Goal: Task Accomplishment & Management: Use online tool/utility

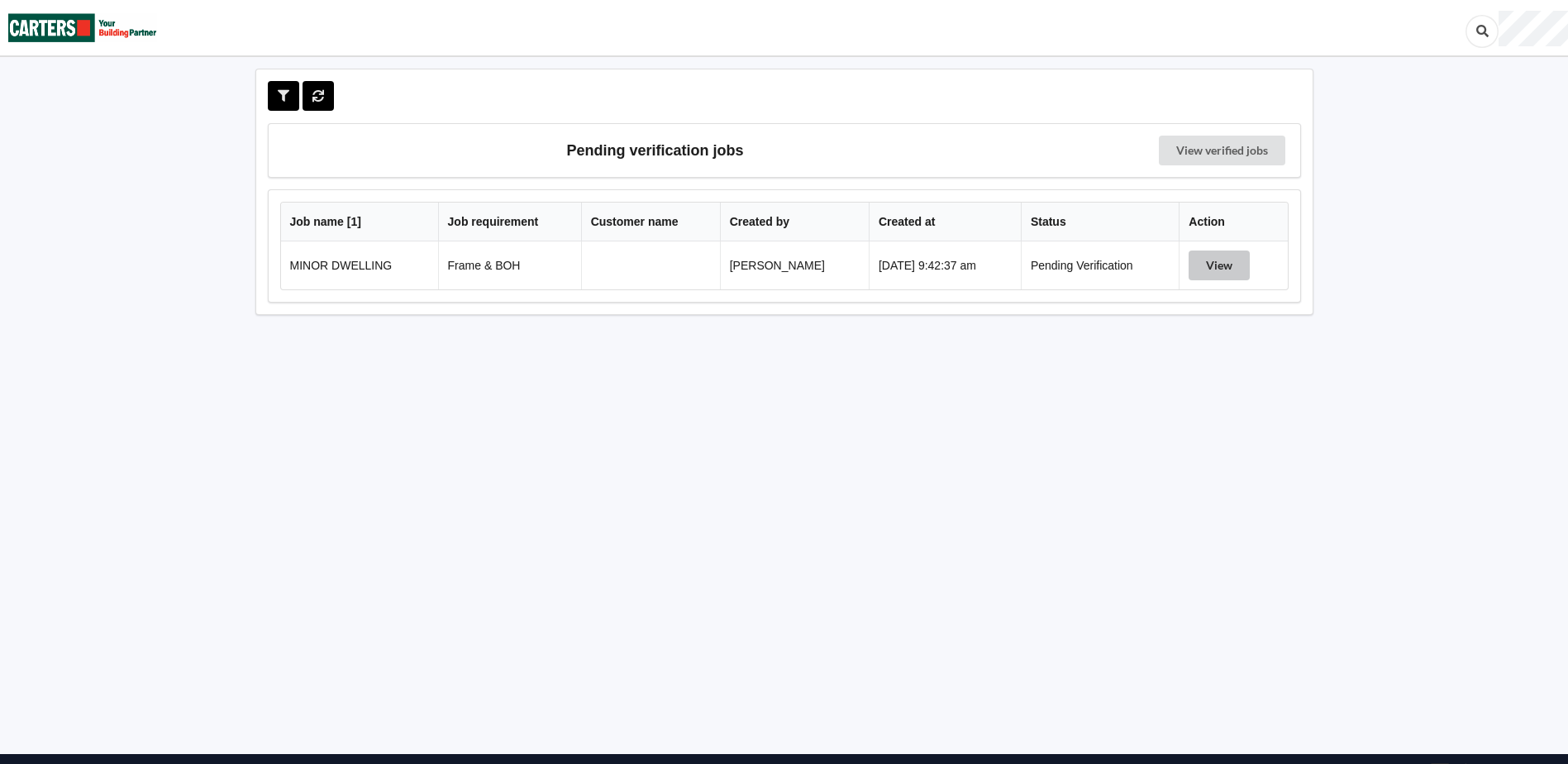
click at [1239, 273] on button "View" at bounding box center [1219, 265] width 61 height 30
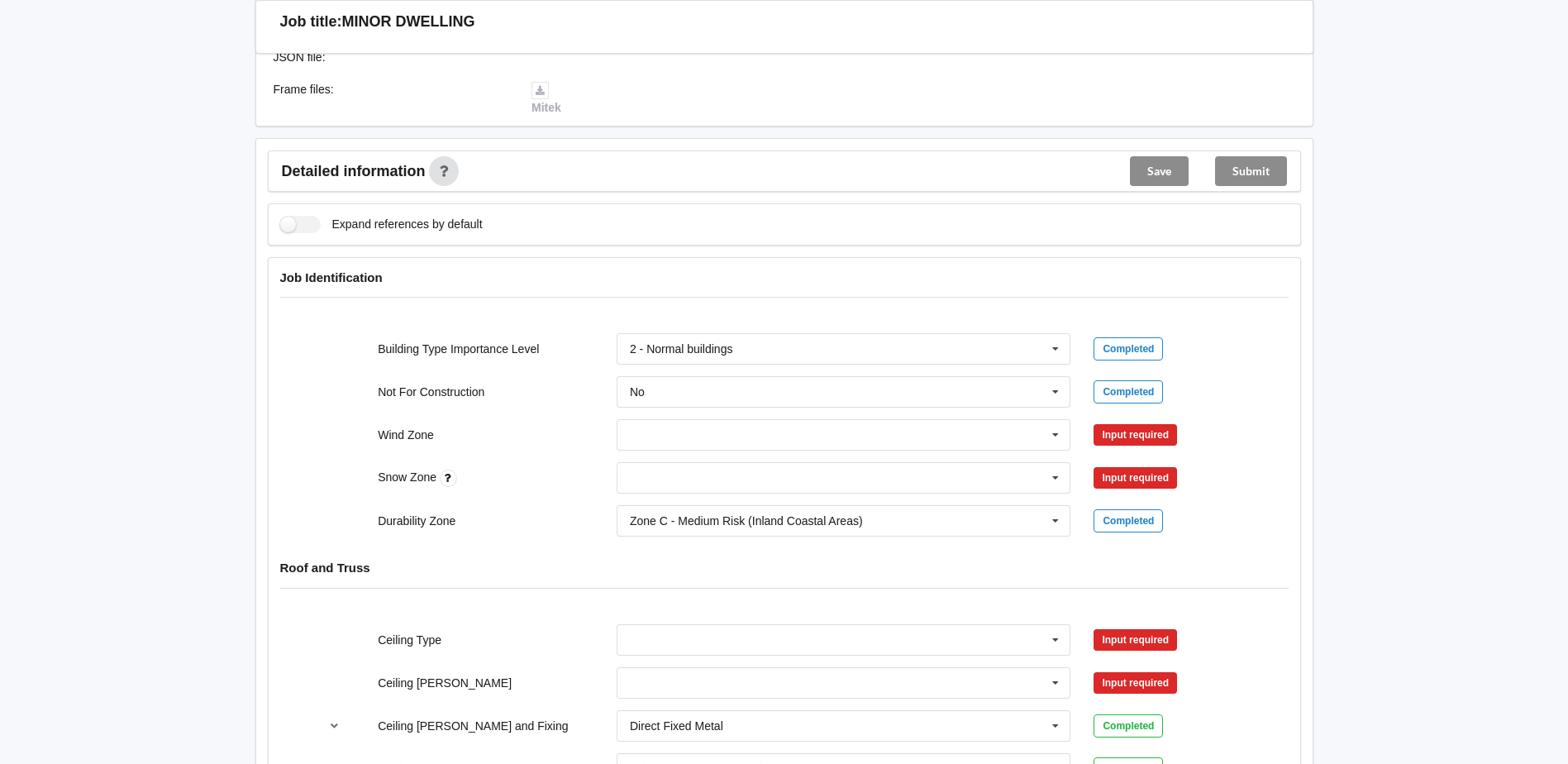
scroll to position [496, 0]
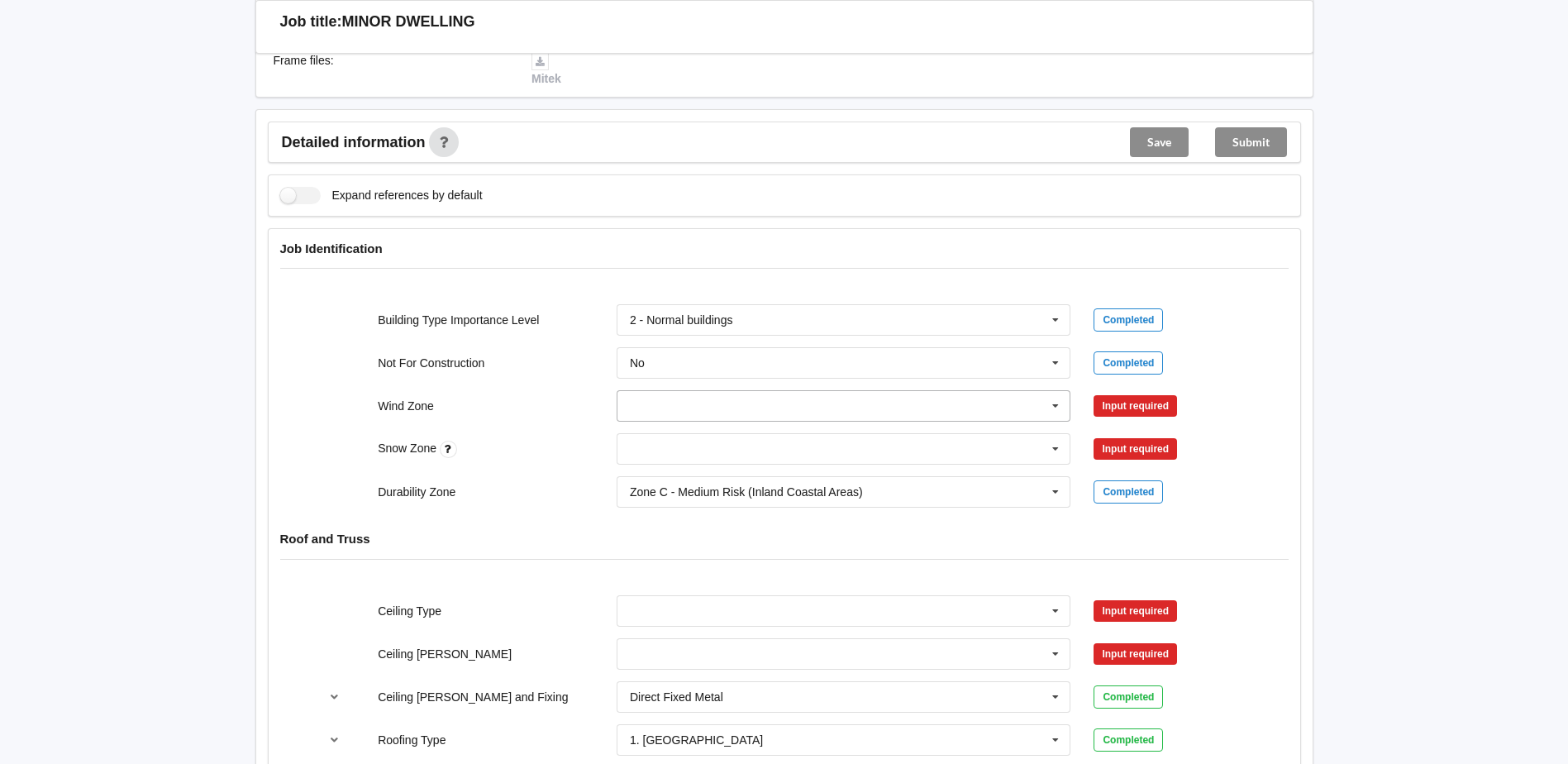
click at [1056, 403] on icon at bounding box center [1056, 407] width 25 height 30
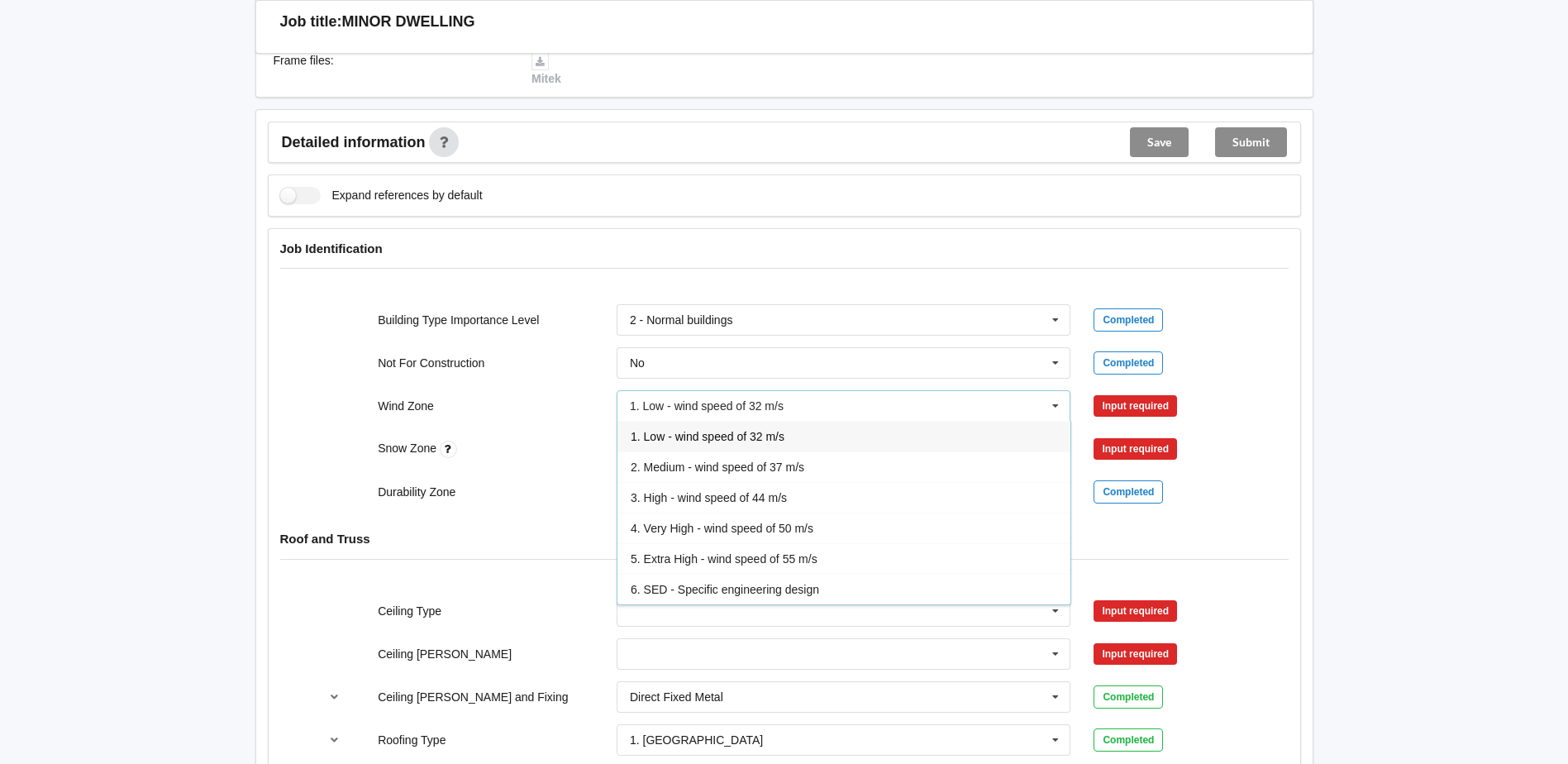
drag, startPoint x: 694, startPoint y: 466, endPoint x: 715, endPoint y: 460, distance: 21.8
click at [694, 466] on span "2. Medium - wind speed of 37 m/s" at bounding box center [717, 467] width 174 height 13
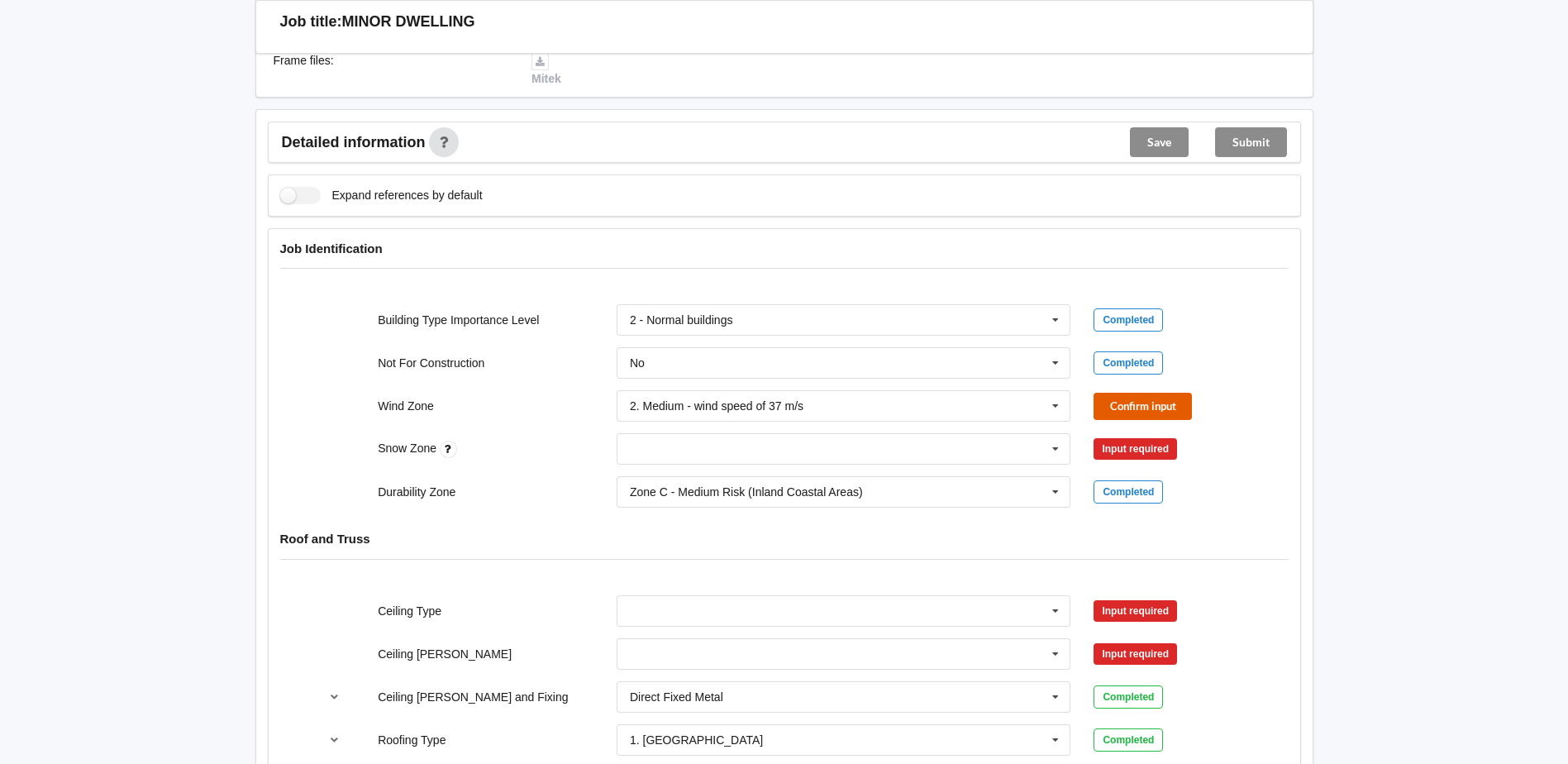
click at [1122, 403] on button "Confirm input" at bounding box center [1143, 406] width 99 height 27
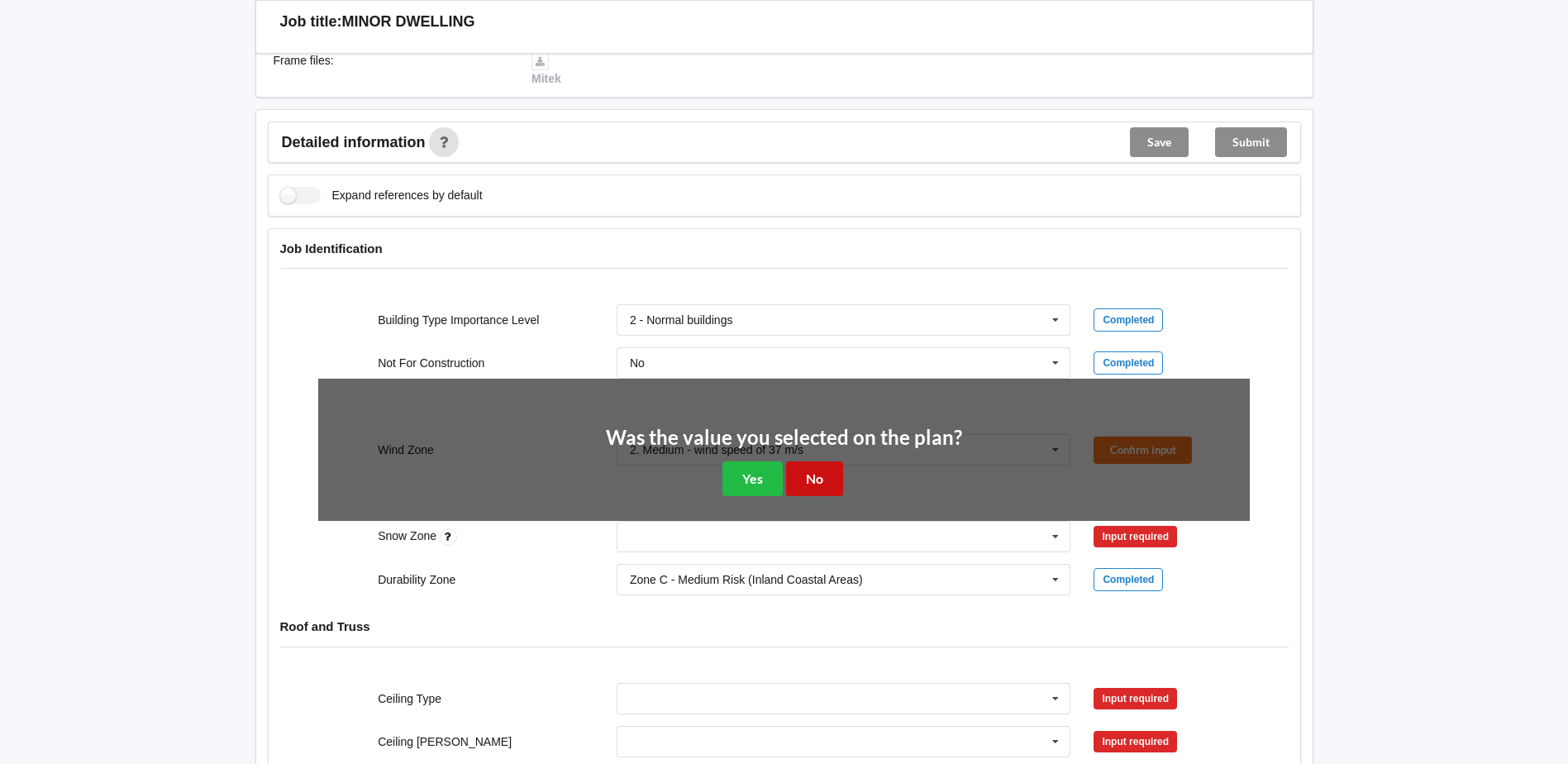
click at [816, 483] on button "No" at bounding box center [815, 478] width 57 height 34
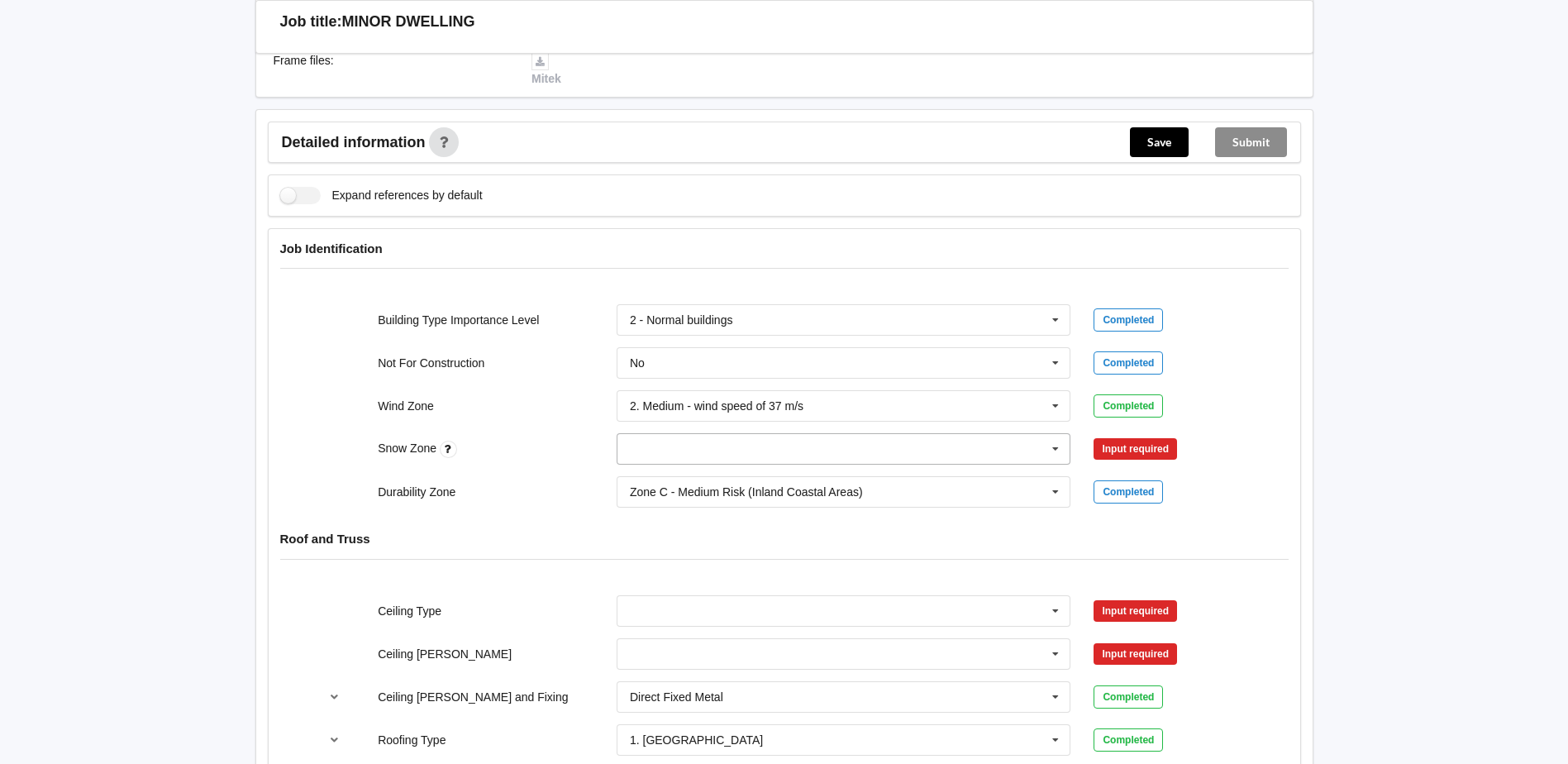
click at [1047, 450] on icon at bounding box center [1056, 450] width 25 height 30
click at [651, 477] on div "N0" at bounding box center [844, 479] width 453 height 30
click at [1153, 439] on button "Confirm input" at bounding box center [1143, 449] width 99 height 27
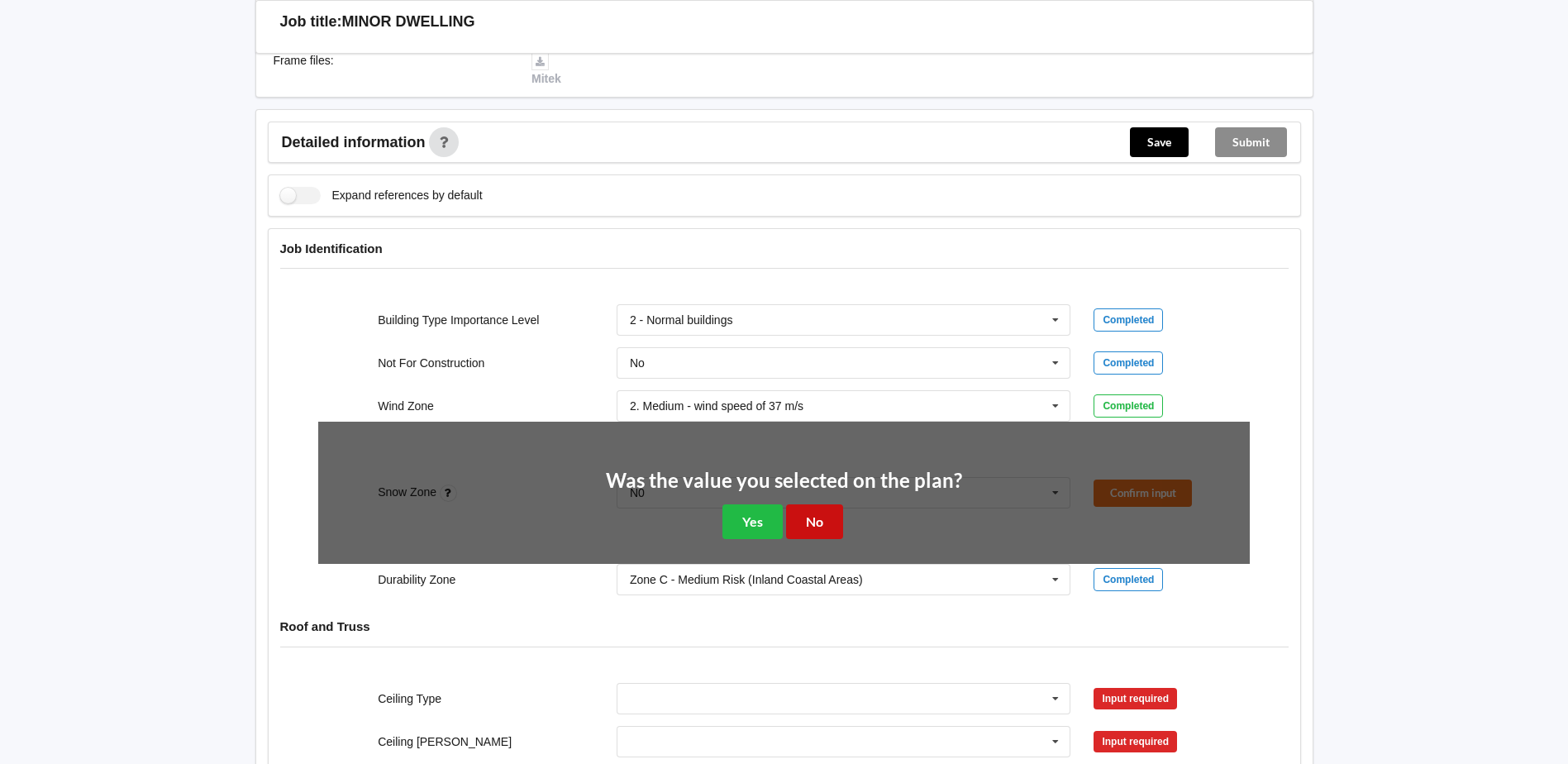
click at [807, 516] on button "No" at bounding box center [815, 521] width 57 height 34
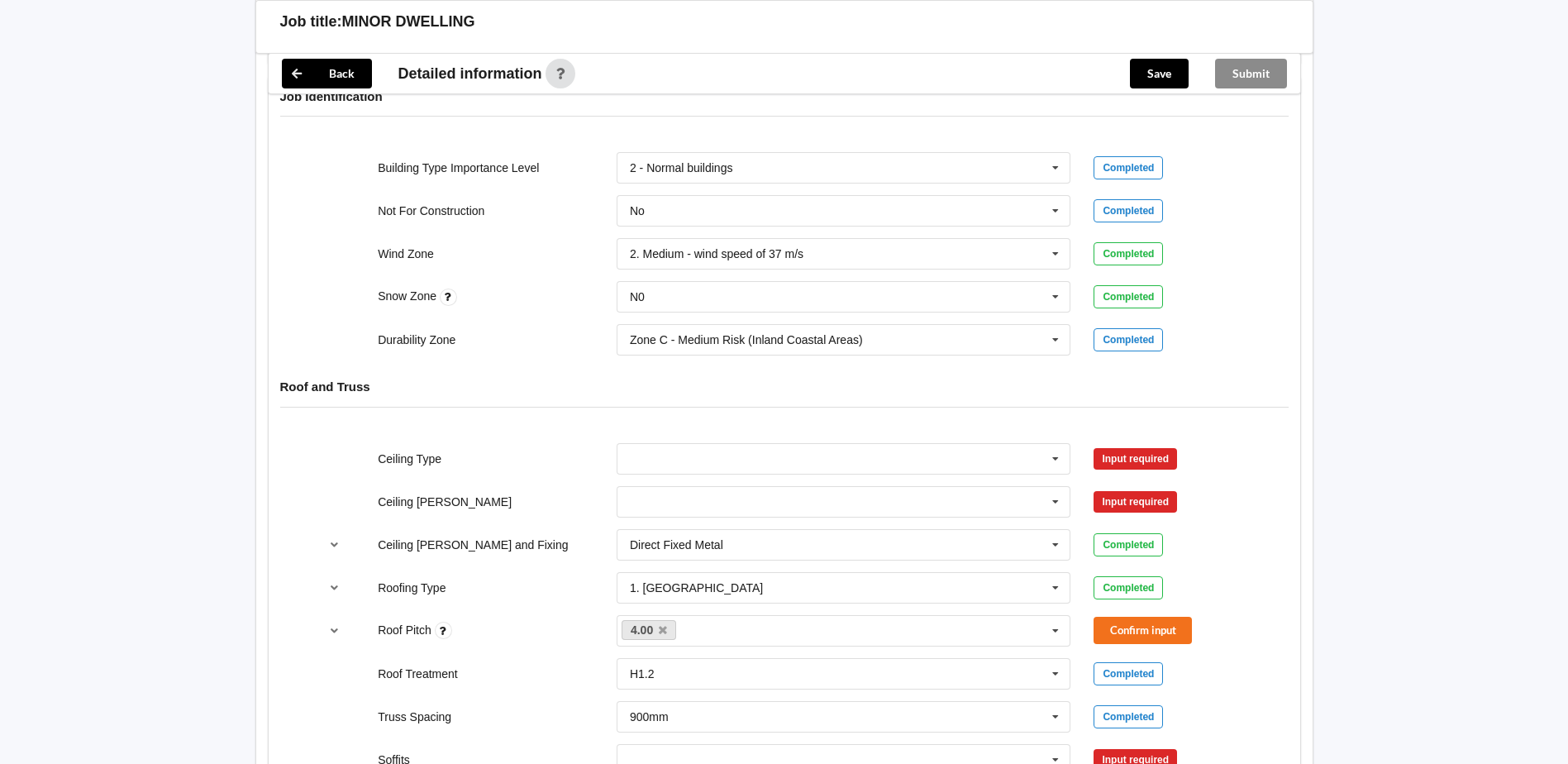
scroll to position [661, 0]
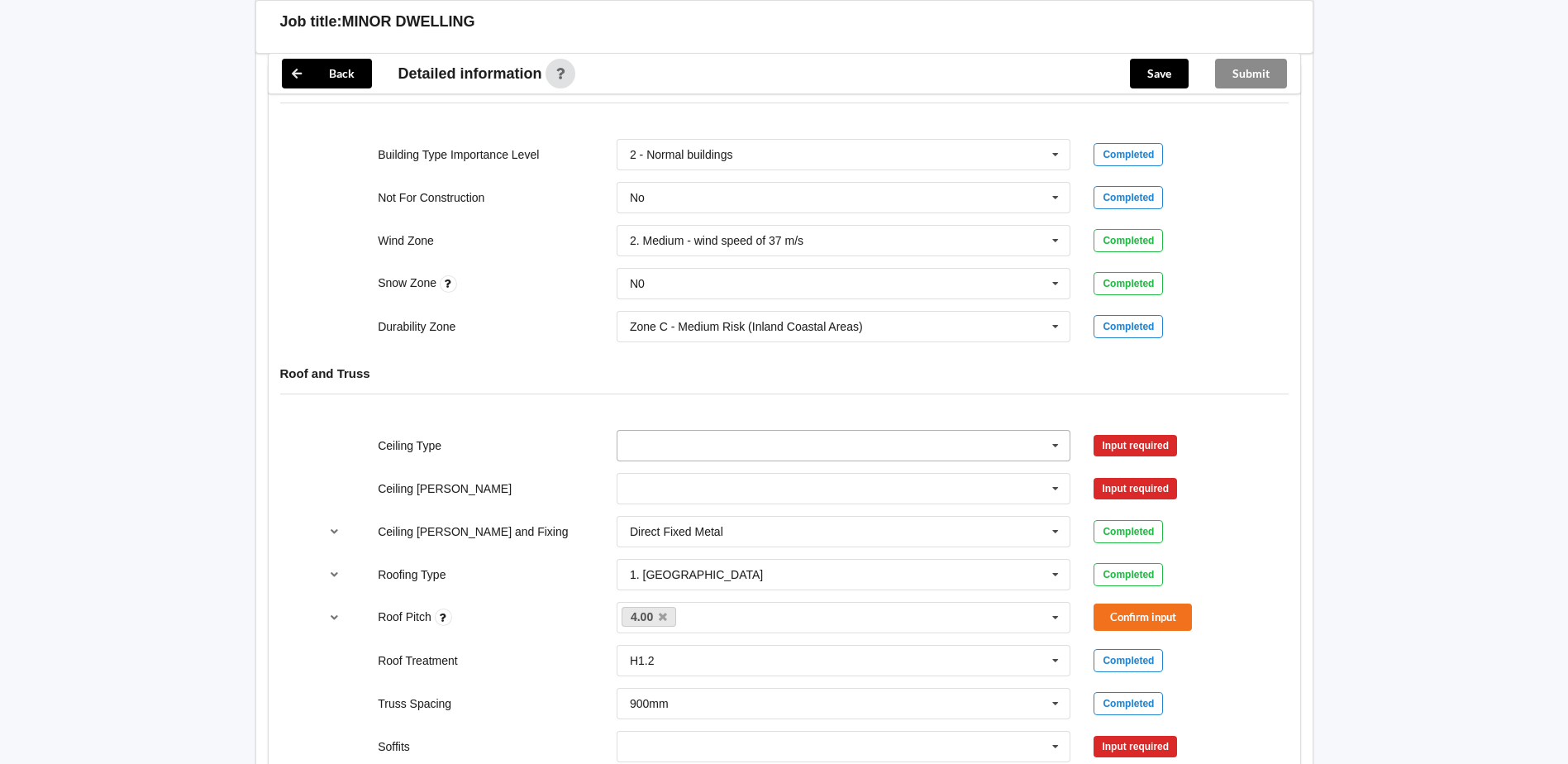
click at [1050, 445] on icon at bounding box center [1056, 446] width 25 height 30
drag, startPoint x: 686, startPoint y: 562, endPoint x: 690, endPoint y: 554, distance: 8.9
click at [687, 561] on div "13mm Gib" at bounding box center [844, 567] width 453 height 30
click at [1147, 448] on button "Confirm input" at bounding box center [1143, 445] width 99 height 27
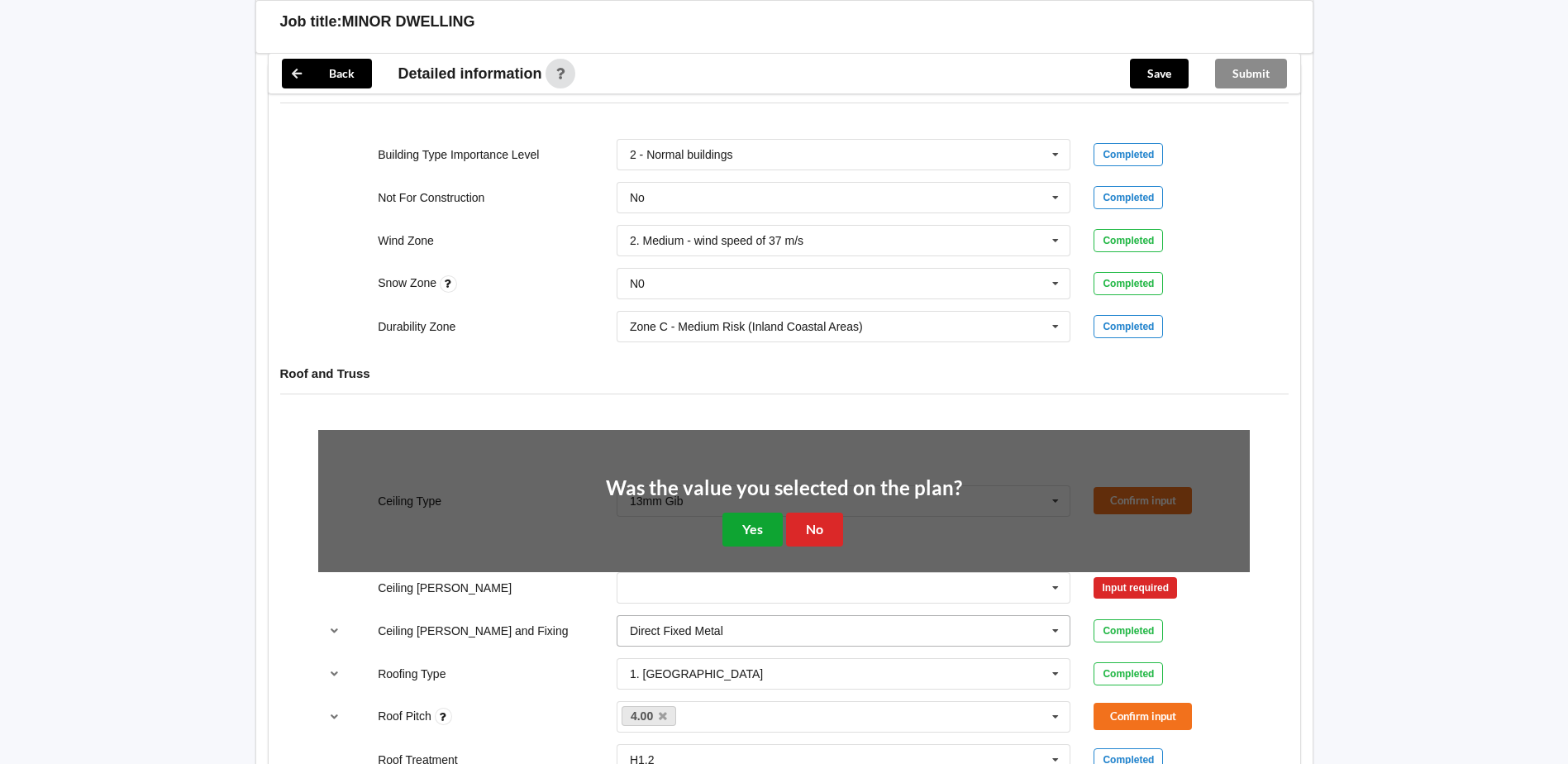
drag, startPoint x: 757, startPoint y: 519, endPoint x: 877, endPoint y: 517, distance: 120.0
click at [757, 519] on button "Yes" at bounding box center [752, 529] width 60 height 34
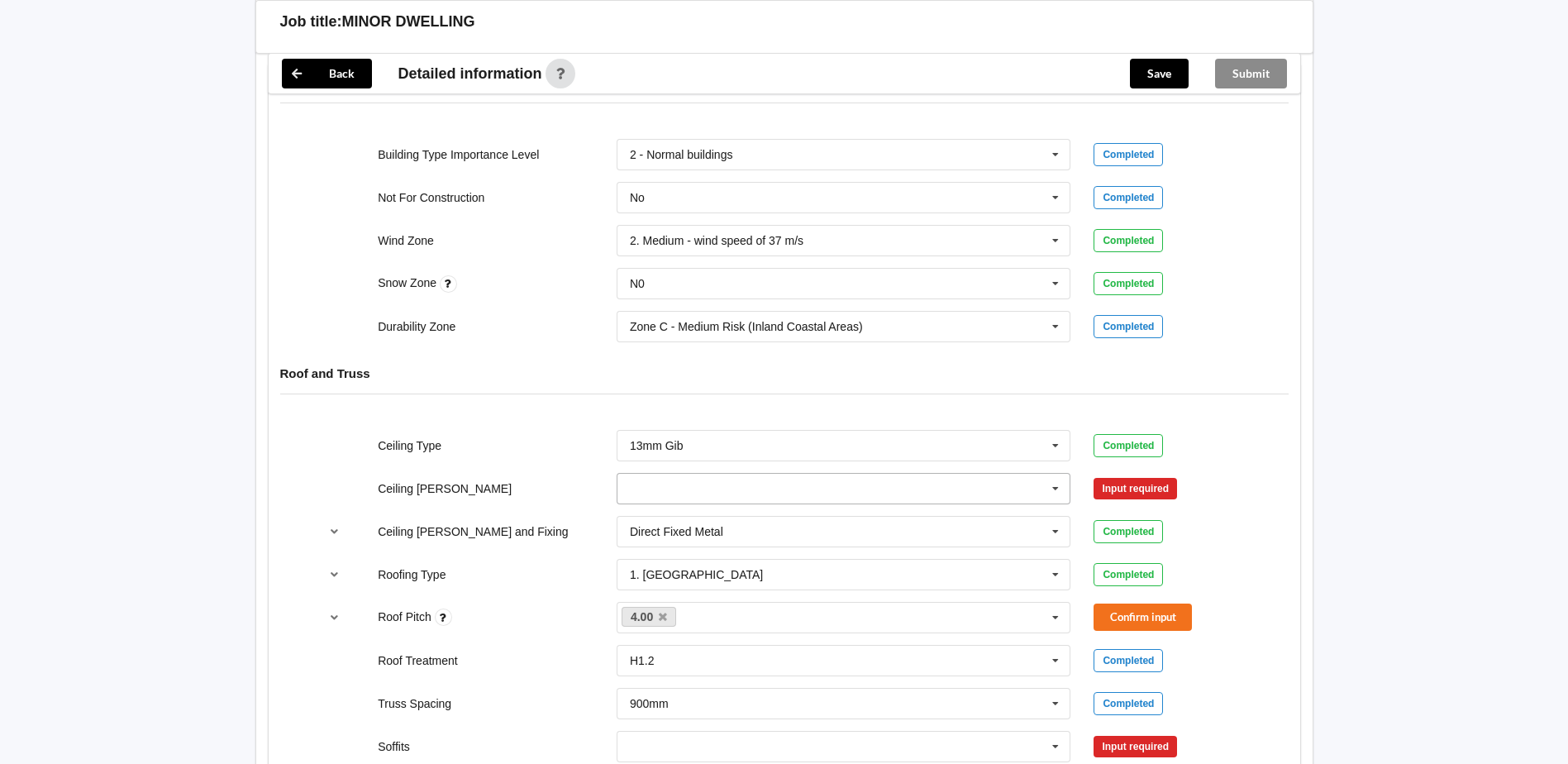
click at [1057, 485] on icon at bounding box center [1056, 489] width 25 height 30
click at [684, 571] on div "600mm" at bounding box center [844, 579] width 453 height 30
click at [1152, 486] on button "Confirm input" at bounding box center [1143, 488] width 99 height 27
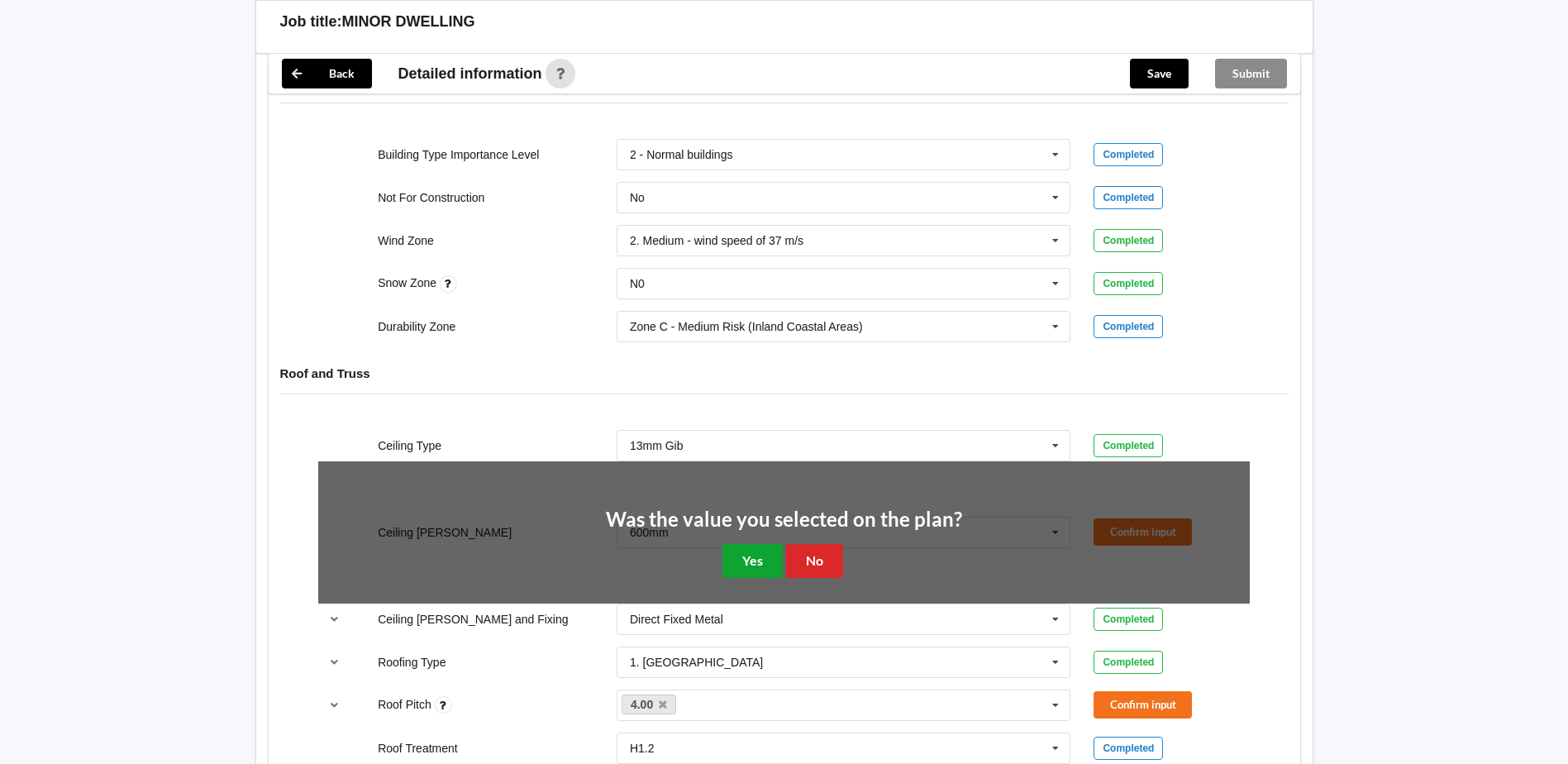
click at [750, 554] on button "Yes" at bounding box center [752, 561] width 60 height 34
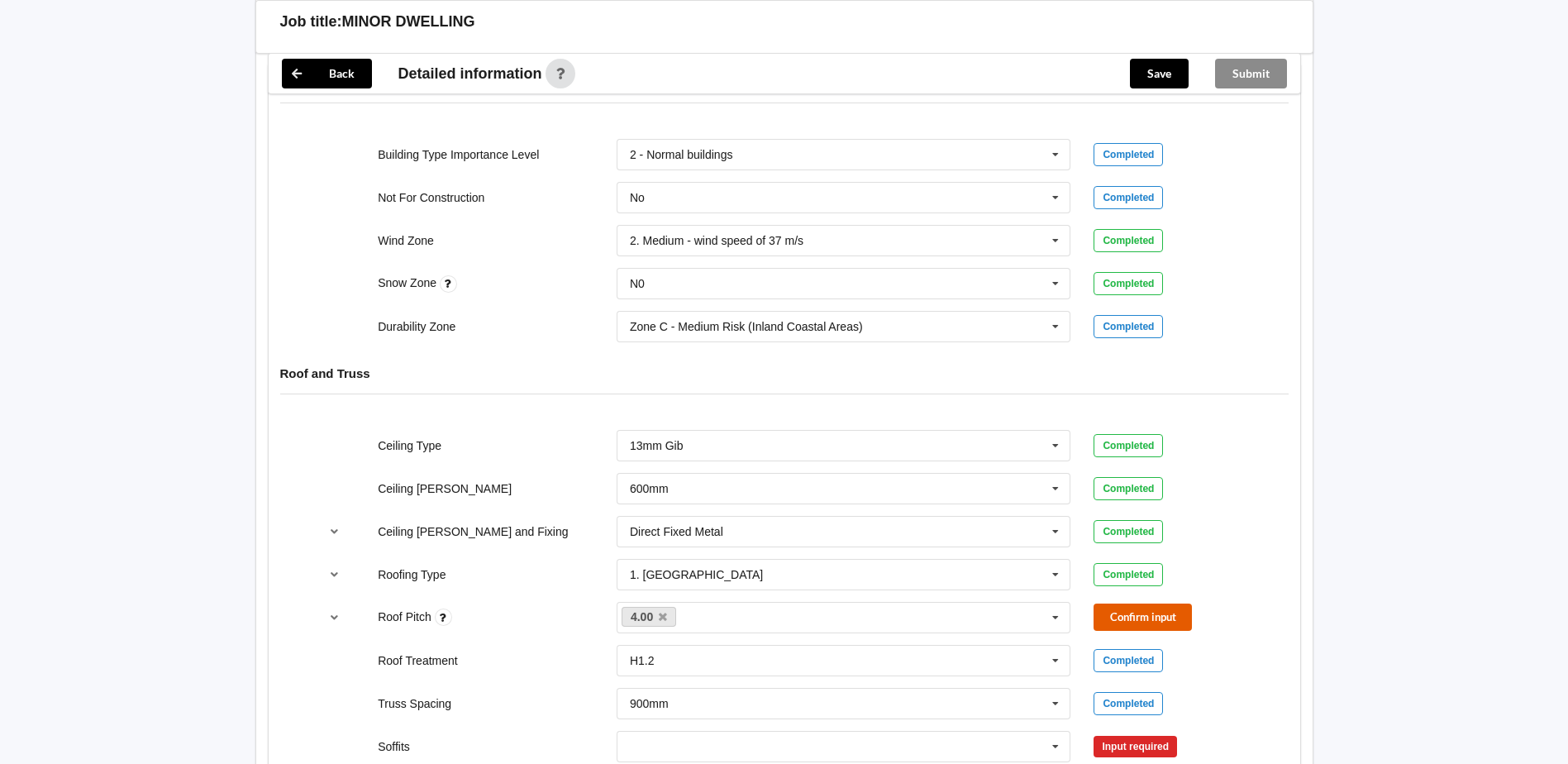
click at [1132, 609] on button "Confirm input" at bounding box center [1143, 617] width 99 height 27
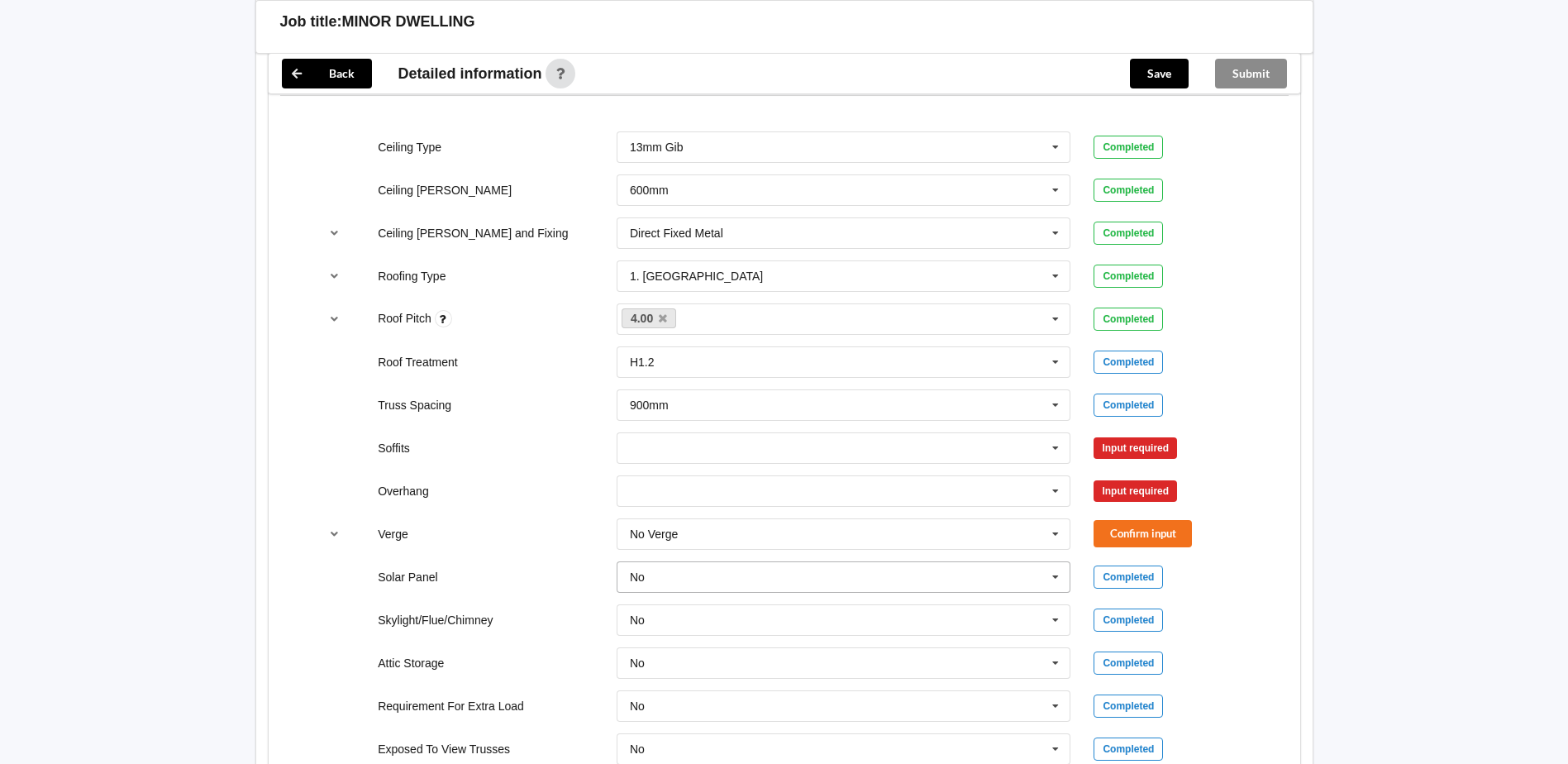
scroll to position [991, 0]
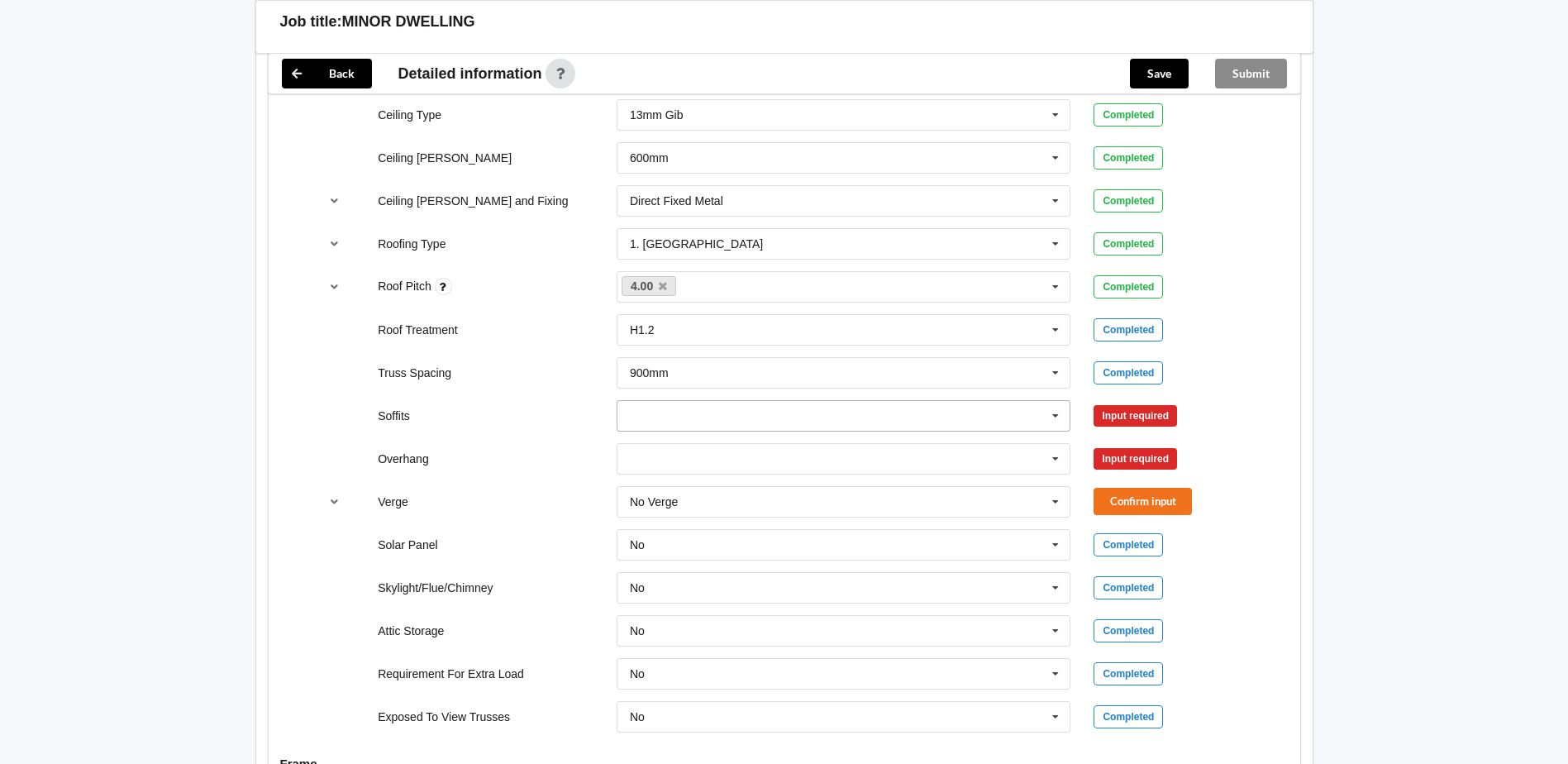
drag, startPoint x: 1059, startPoint y: 416, endPoint x: 1050, endPoint y: 418, distance: 9.2
click at [1058, 416] on icon at bounding box center [1056, 416] width 25 height 30
click at [715, 595] on div "Raked Hidden" at bounding box center [844, 599] width 453 height 30
click at [1150, 414] on button "Confirm input" at bounding box center [1143, 416] width 99 height 27
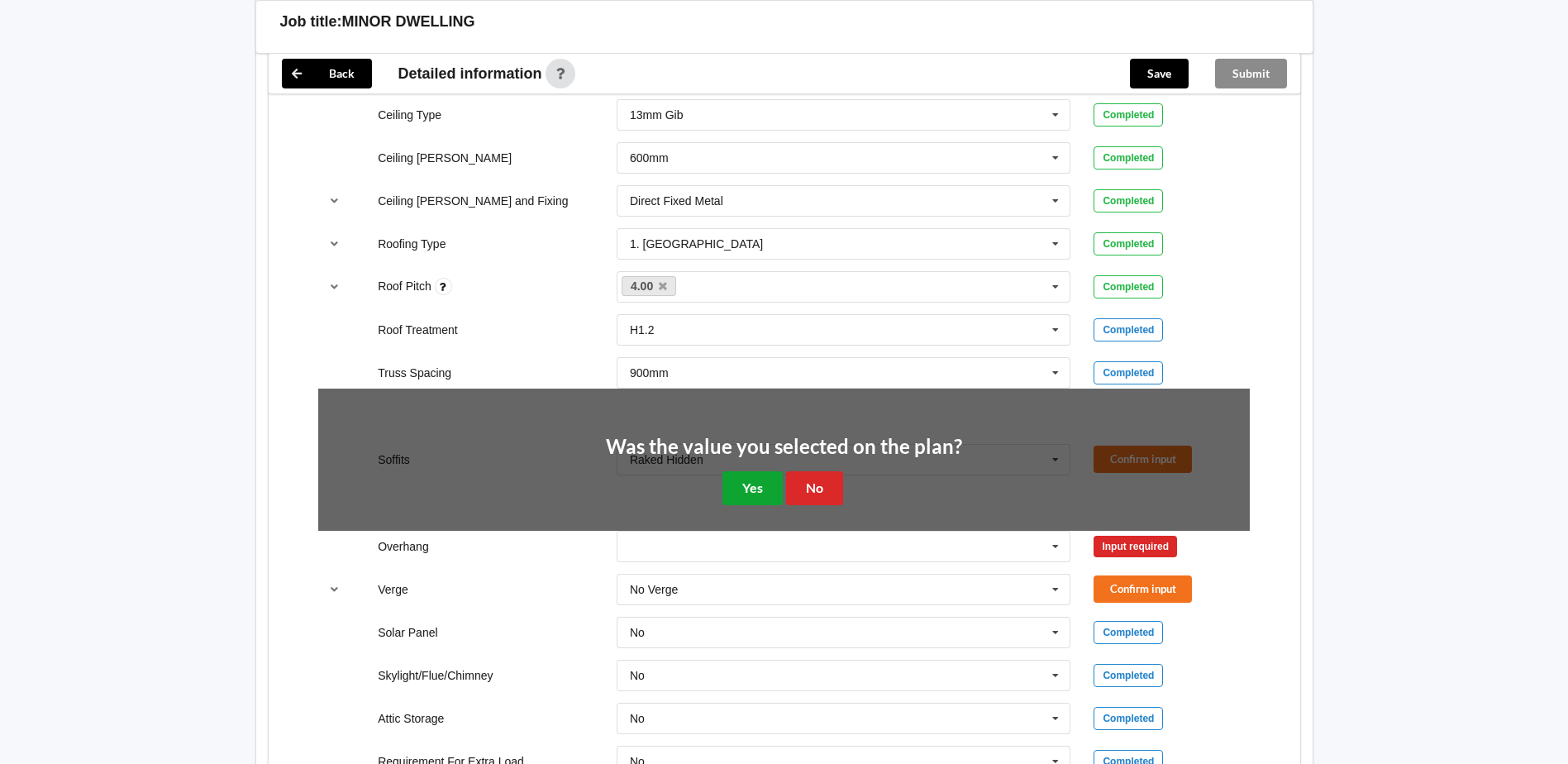
click at [759, 489] on button "Yes" at bounding box center [752, 488] width 60 height 34
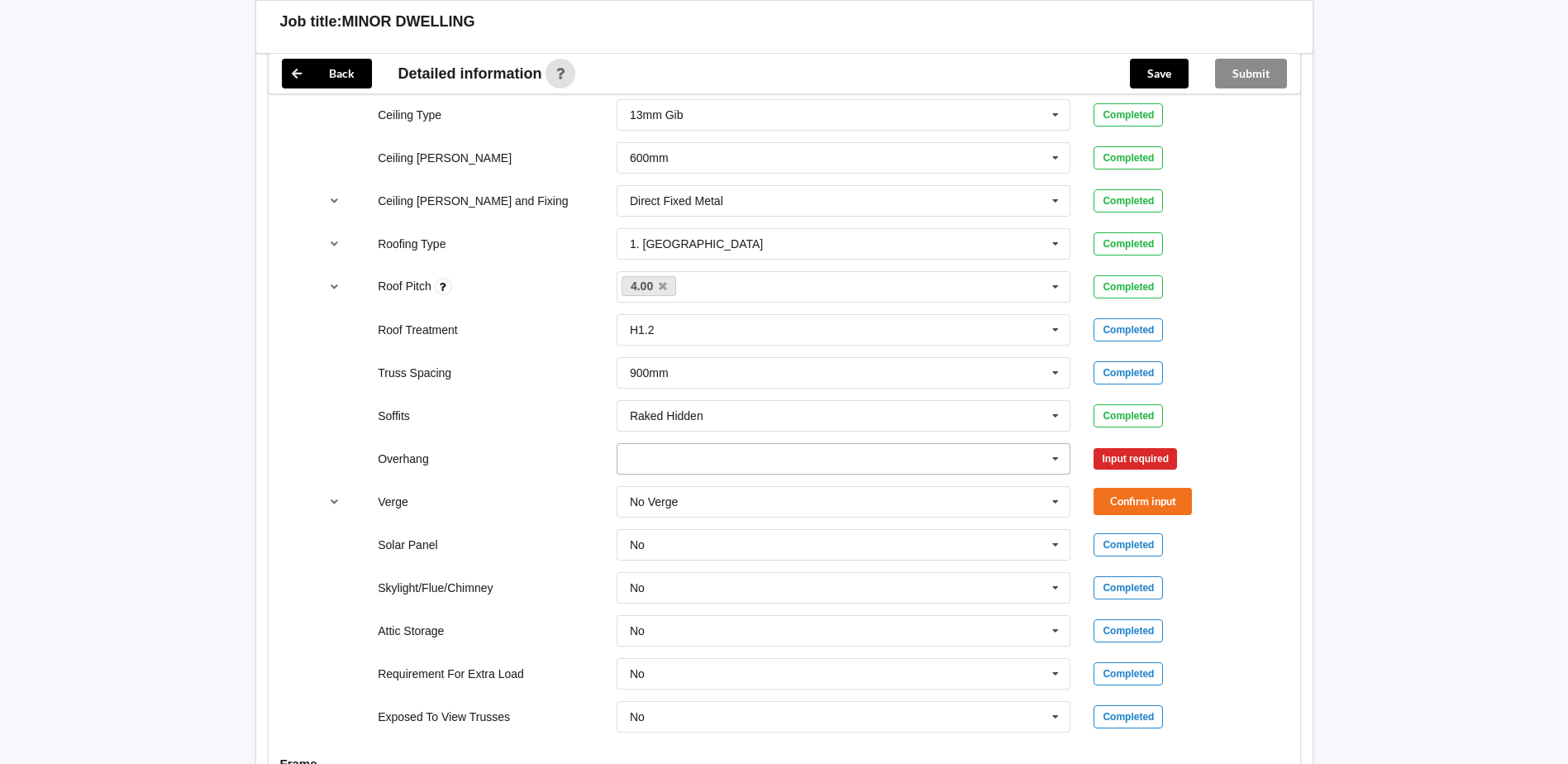
click at [1059, 457] on icon at bounding box center [1056, 459] width 25 height 30
drag, startPoint x: 637, startPoint y: 490, endPoint x: 901, endPoint y: 470, distance: 264.8
click at [638, 490] on span "300mm" at bounding box center [649, 489] width 39 height 13
click at [1155, 451] on button "Confirm input" at bounding box center [1143, 459] width 99 height 27
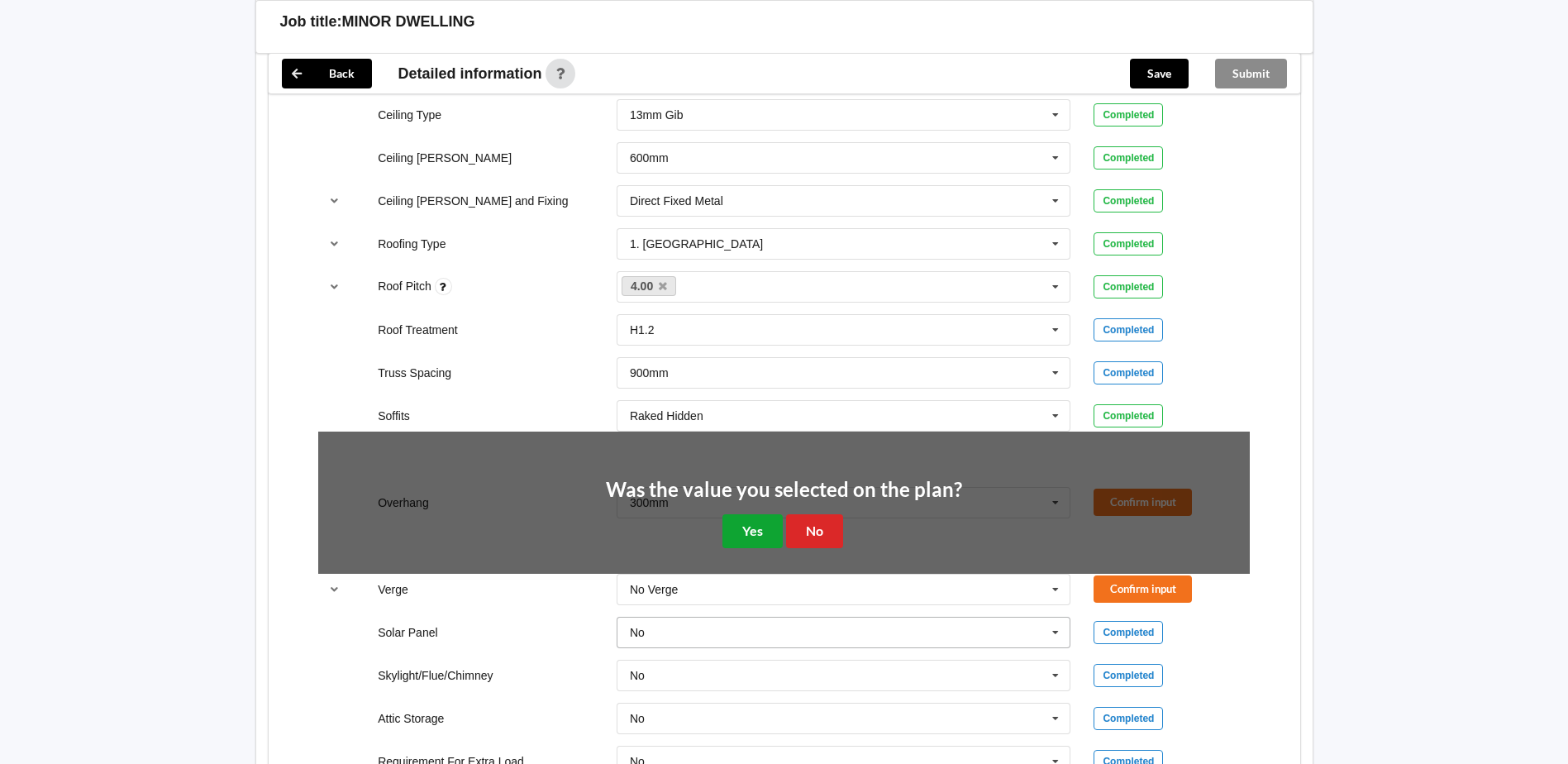
click at [767, 534] on button "Yes" at bounding box center [752, 531] width 60 height 34
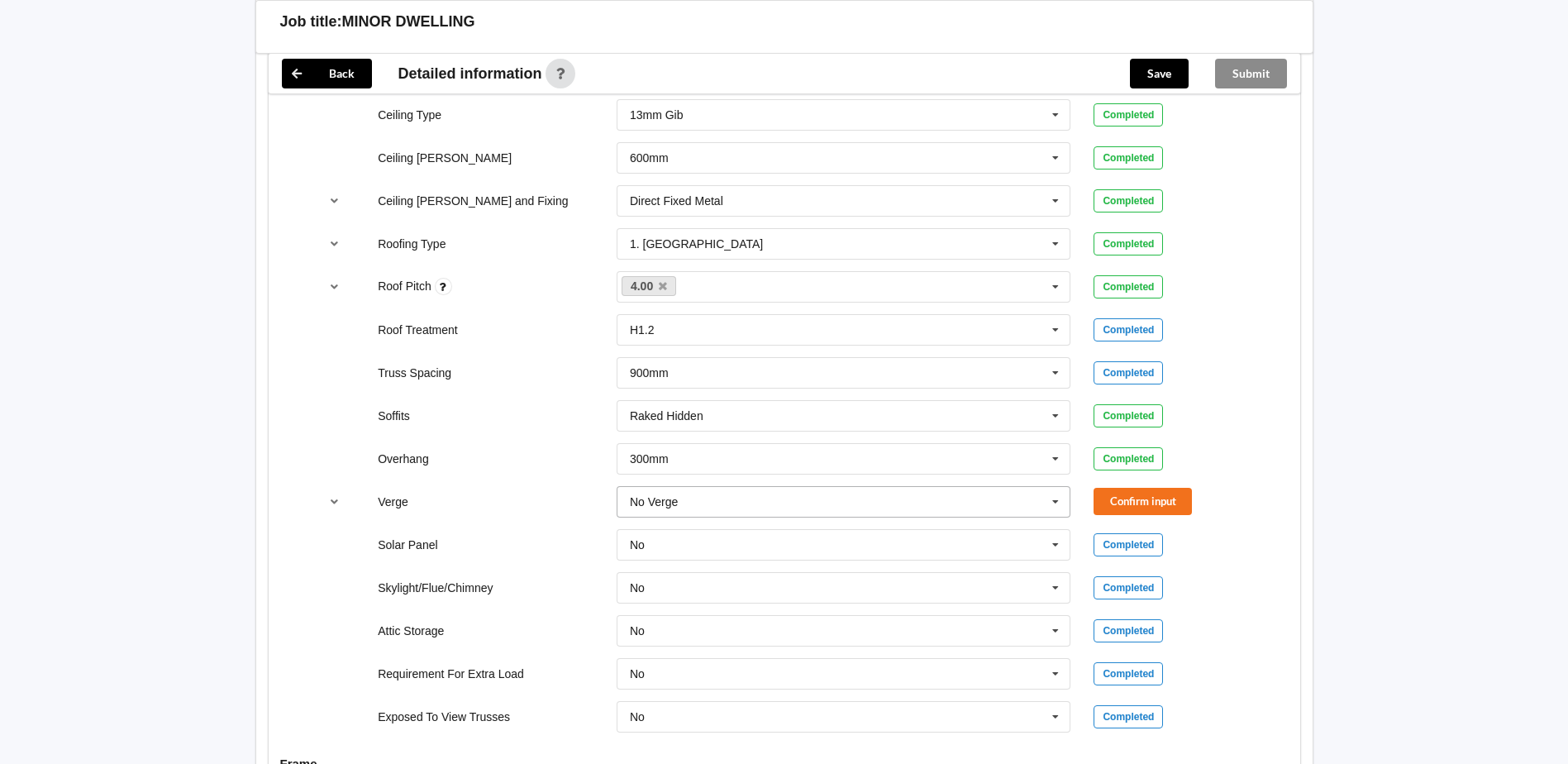
click at [1052, 496] on icon at bounding box center [1056, 502] width 25 height 30
drag, startPoint x: 648, startPoint y: 563, endPoint x: 668, endPoint y: 559, distance: 20.4
click at [653, 562] on span "300mm" at bounding box center [649, 562] width 39 height 13
click at [1172, 497] on button "Confirm input" at bounding box center [1143, 501] width 99 height 27
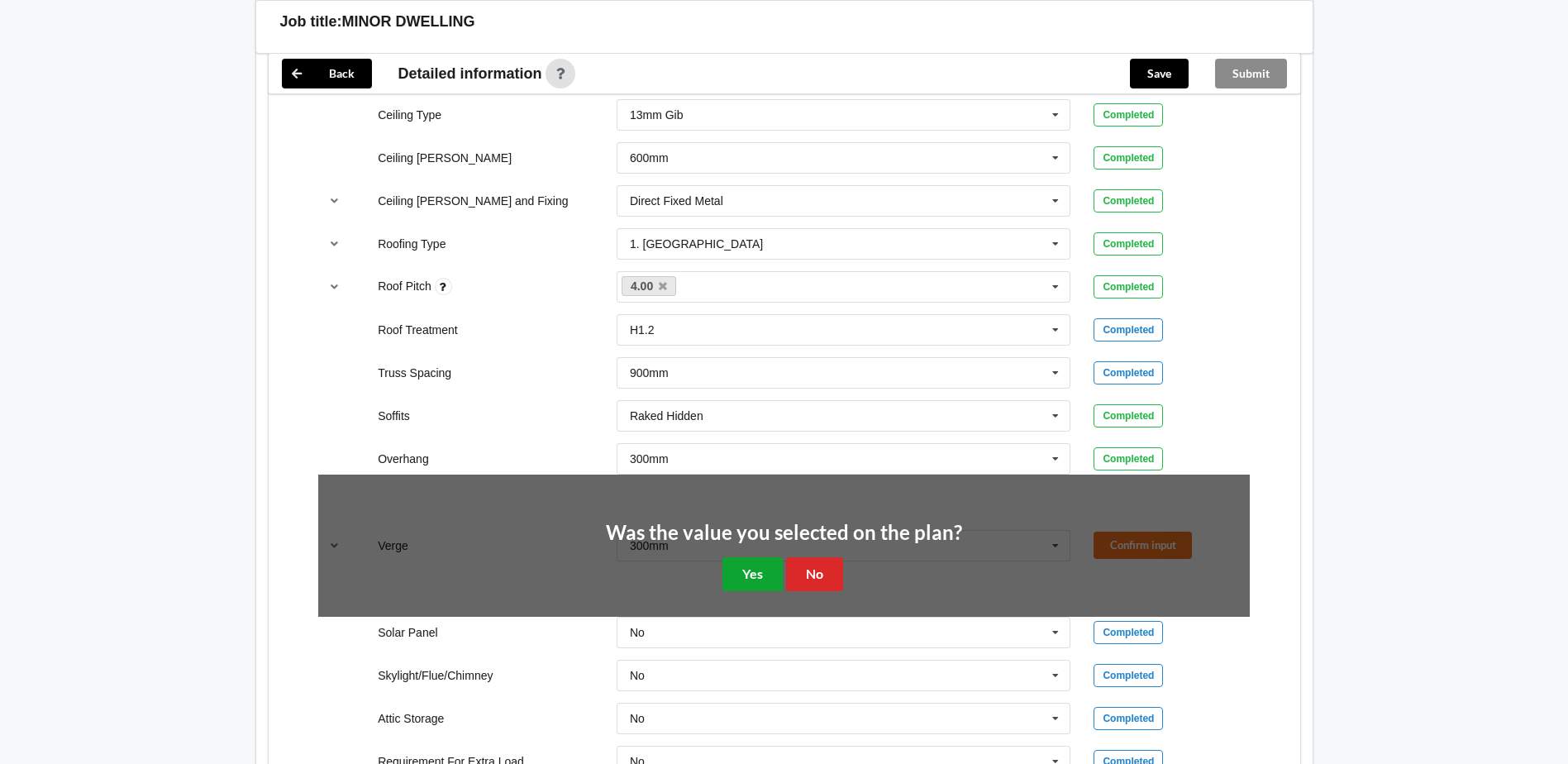
drag, startPoint x: 760, startPoint y: 571, endPoint x: 1088, endPoint y: 530, distance: 330.6
click at [761, 571] on button "Yes" at bounding box center [752, 574] width 60 height 34
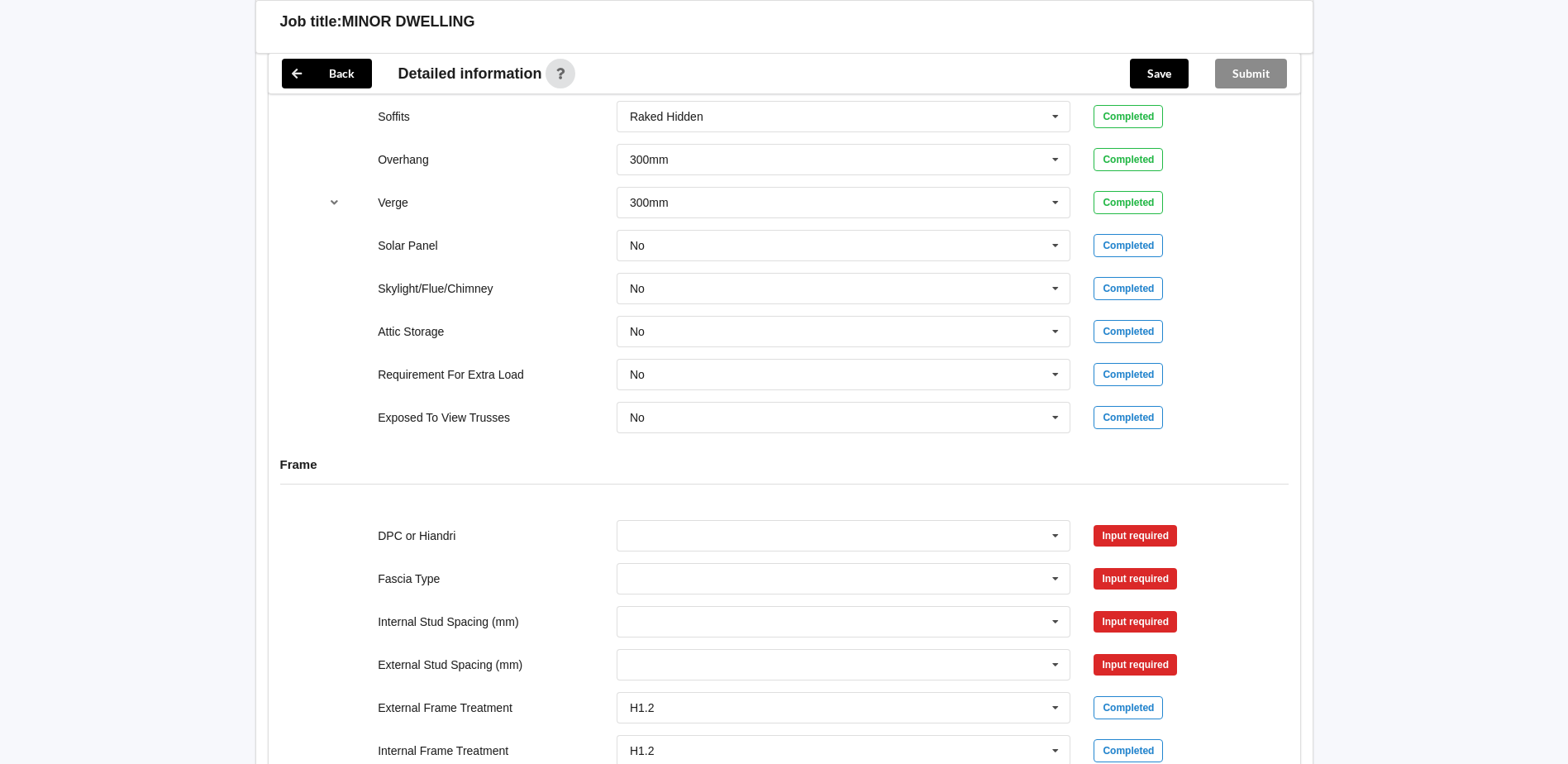
scroll to position [1488, 0]
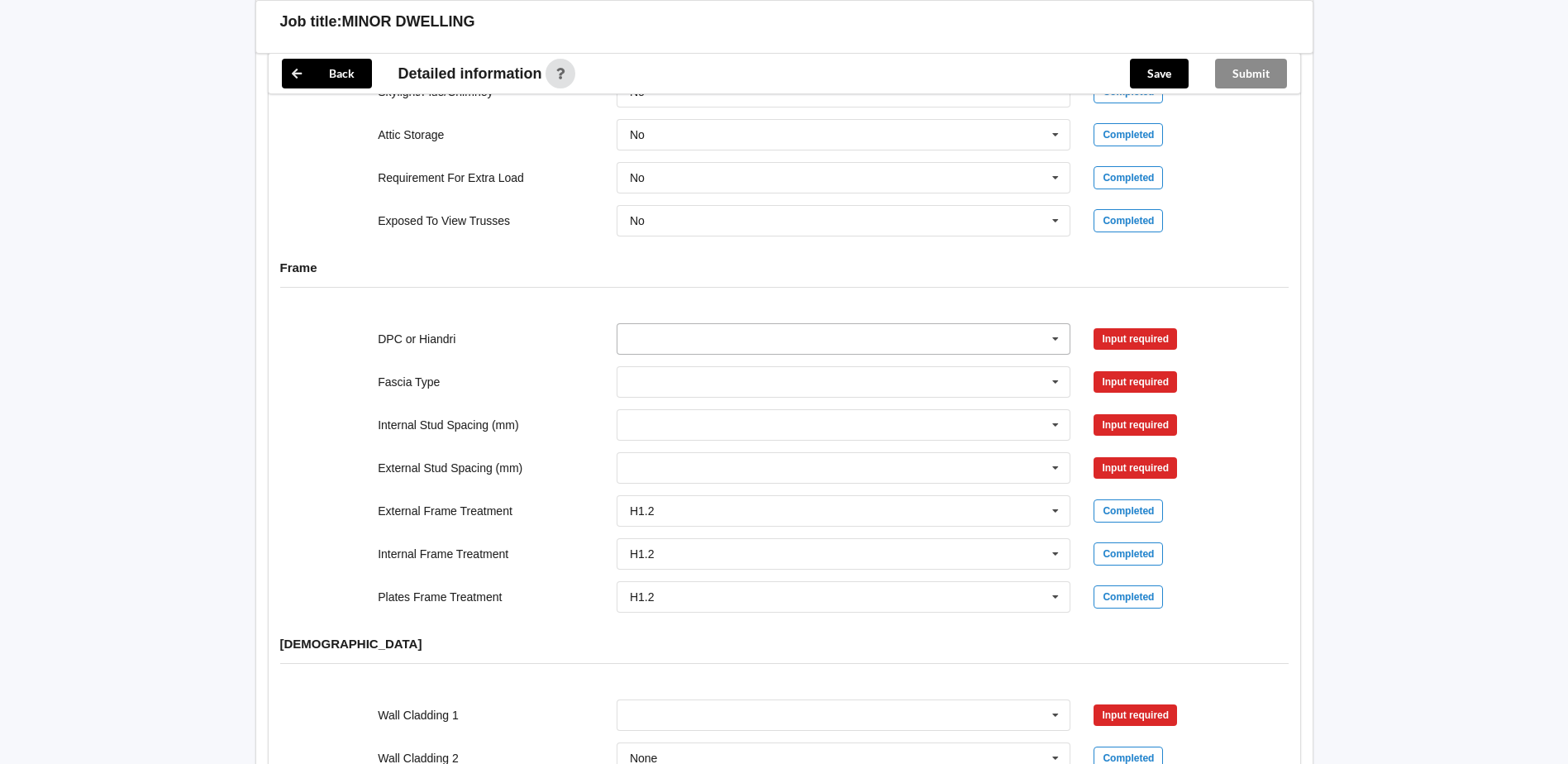
click at [1056, 336] on icon at bounding box center [1056, 339] width 25 height 30
click at [694, 434] on span "Not Required" at bounding box center [664, 430] width 69 height 13
click at [1141, 332] on button "Confirm input" at bounding box center [1143, 339] width 99 height 27
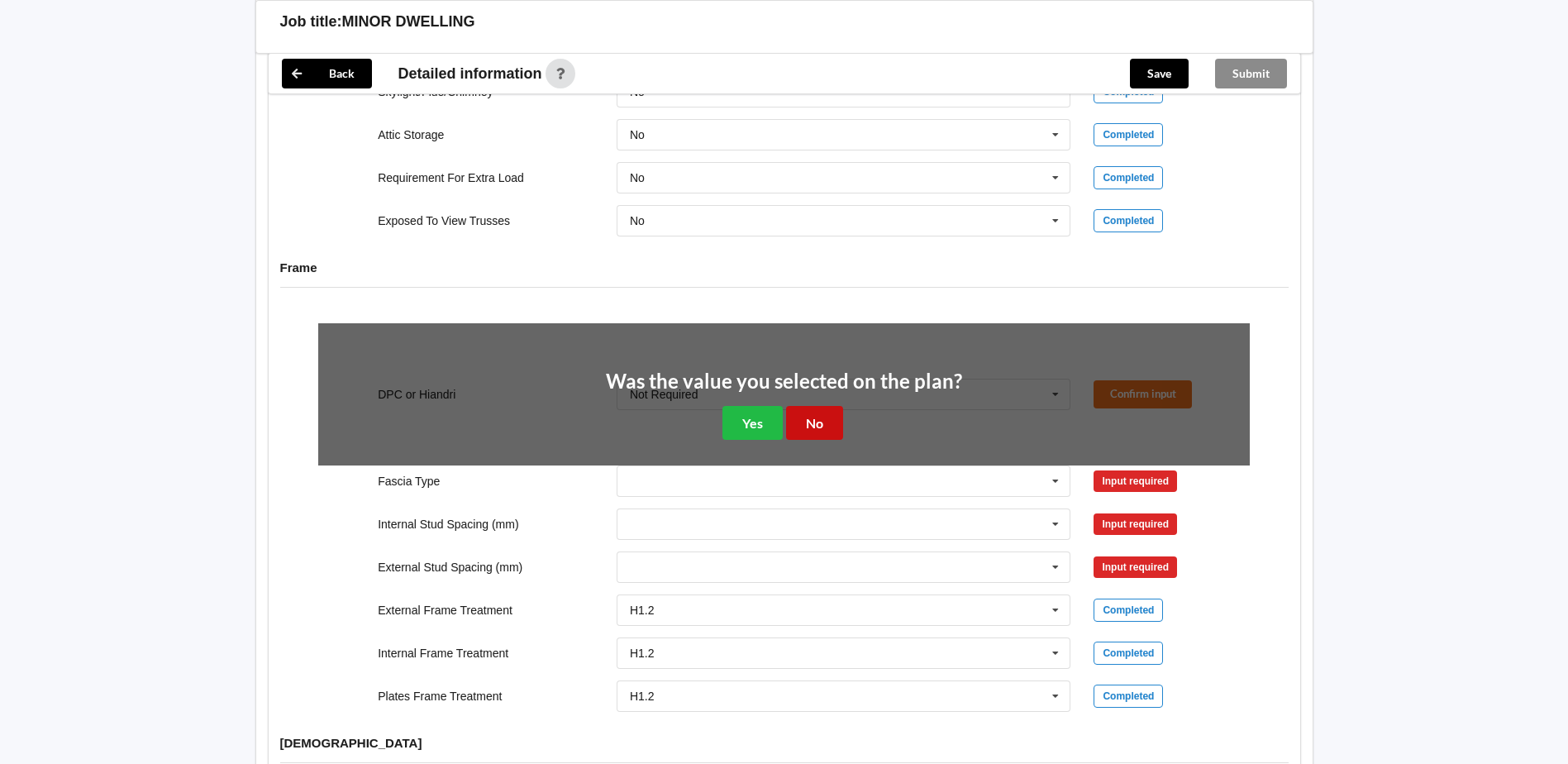
click at [822, 425] on button "No" at bounding box center [815, 423] width 57 height 34
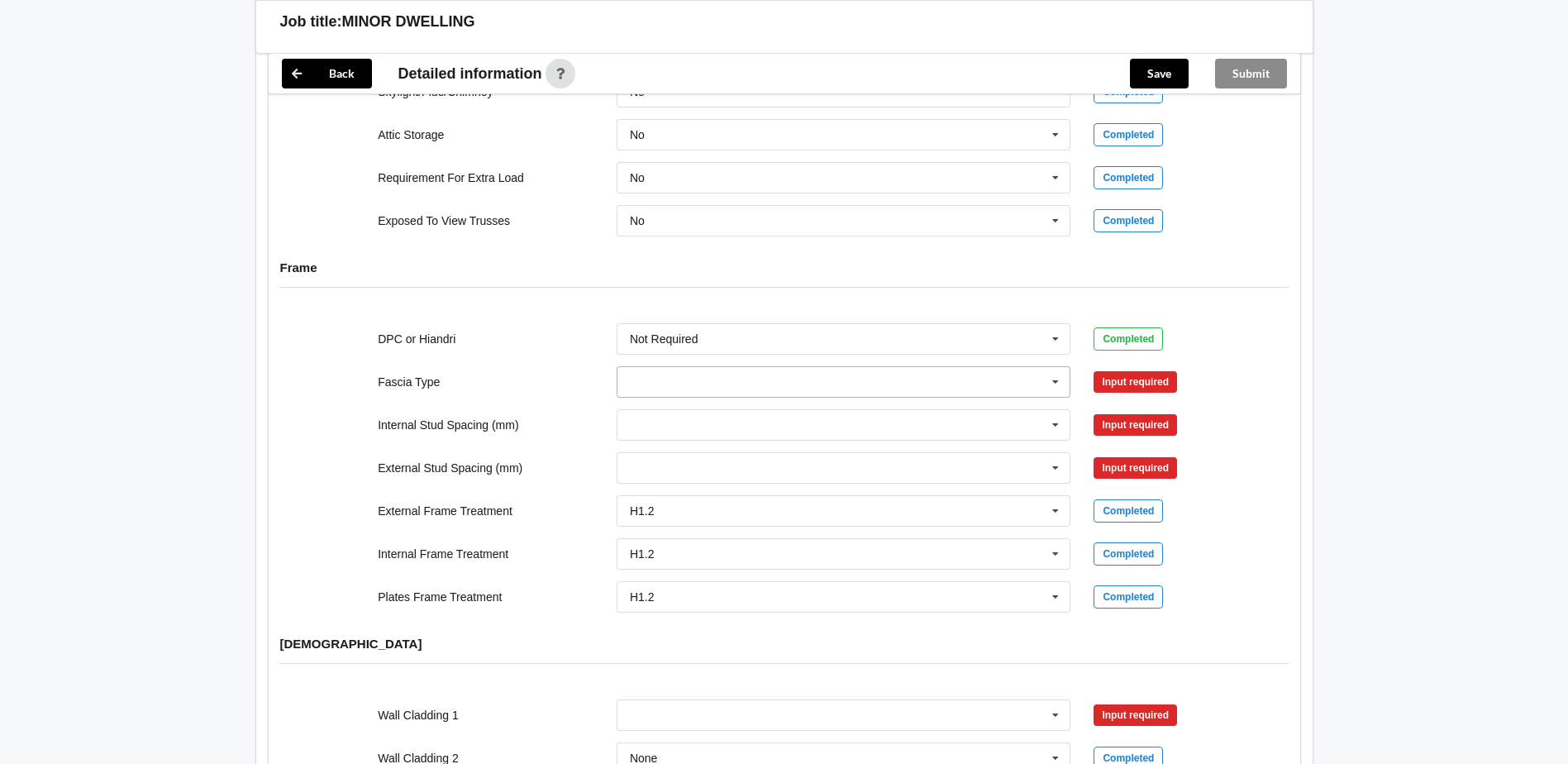
click at [1050, 384] on icon at bounding box center [1056, 382] width 25 height 30
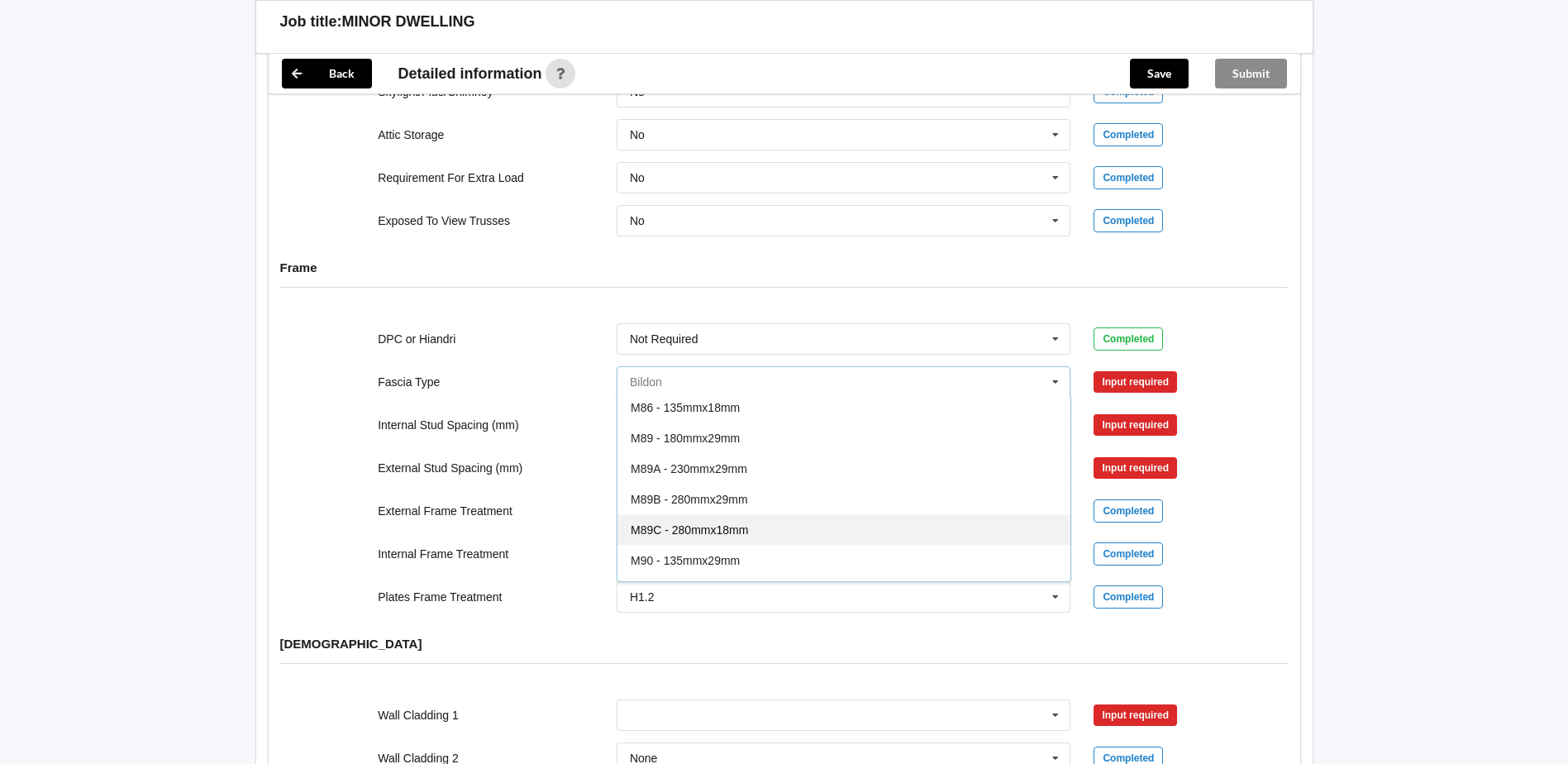
scroll to position [166, 0]
click at [736, 401] on span "M86 - 135mmx18mm" at bounding box center [685, 399] width 109 height 13
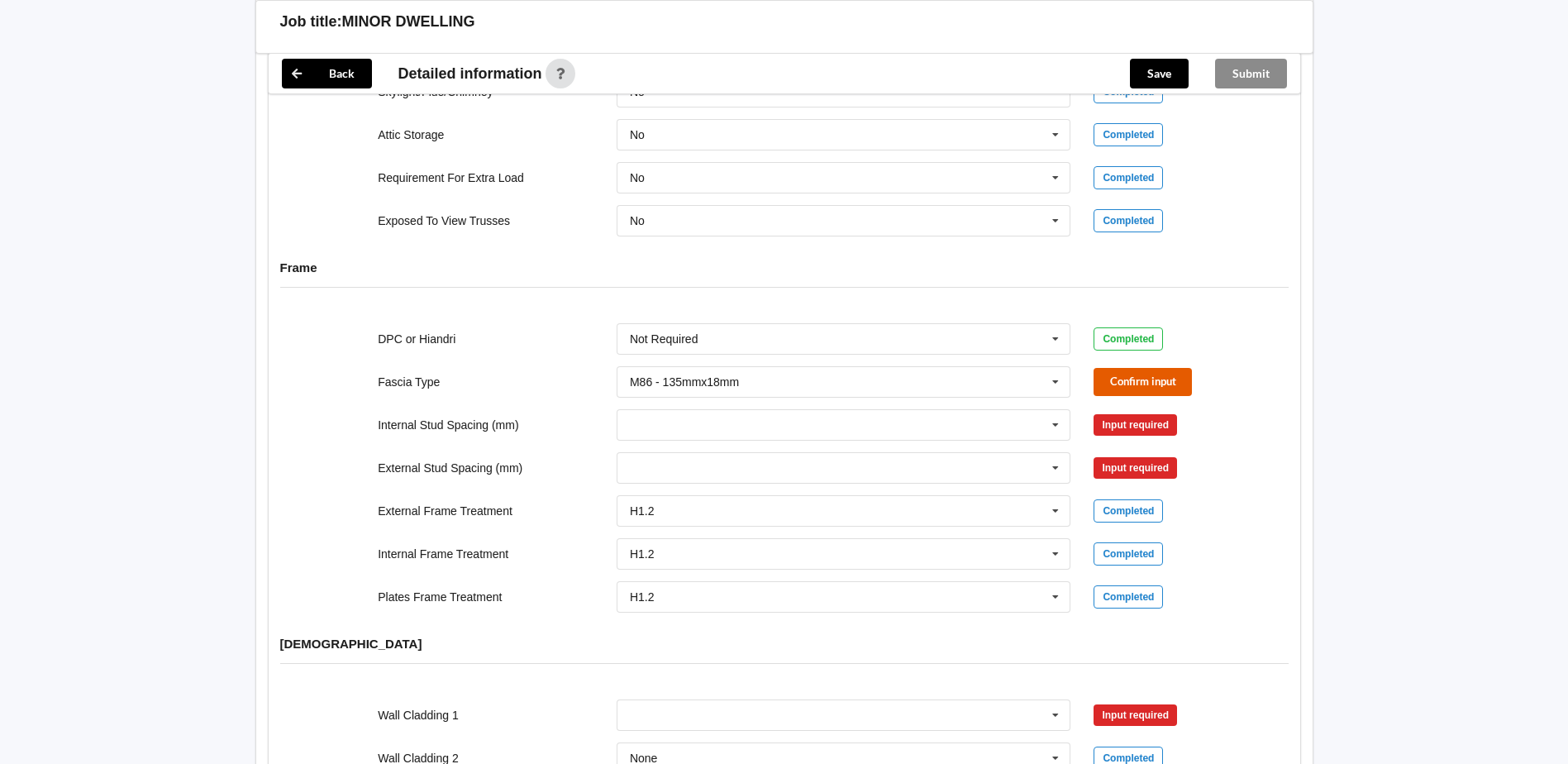
click at [1136, 381] on button "Confirm input" at bounding box center [1143, 382] width 99 height 27
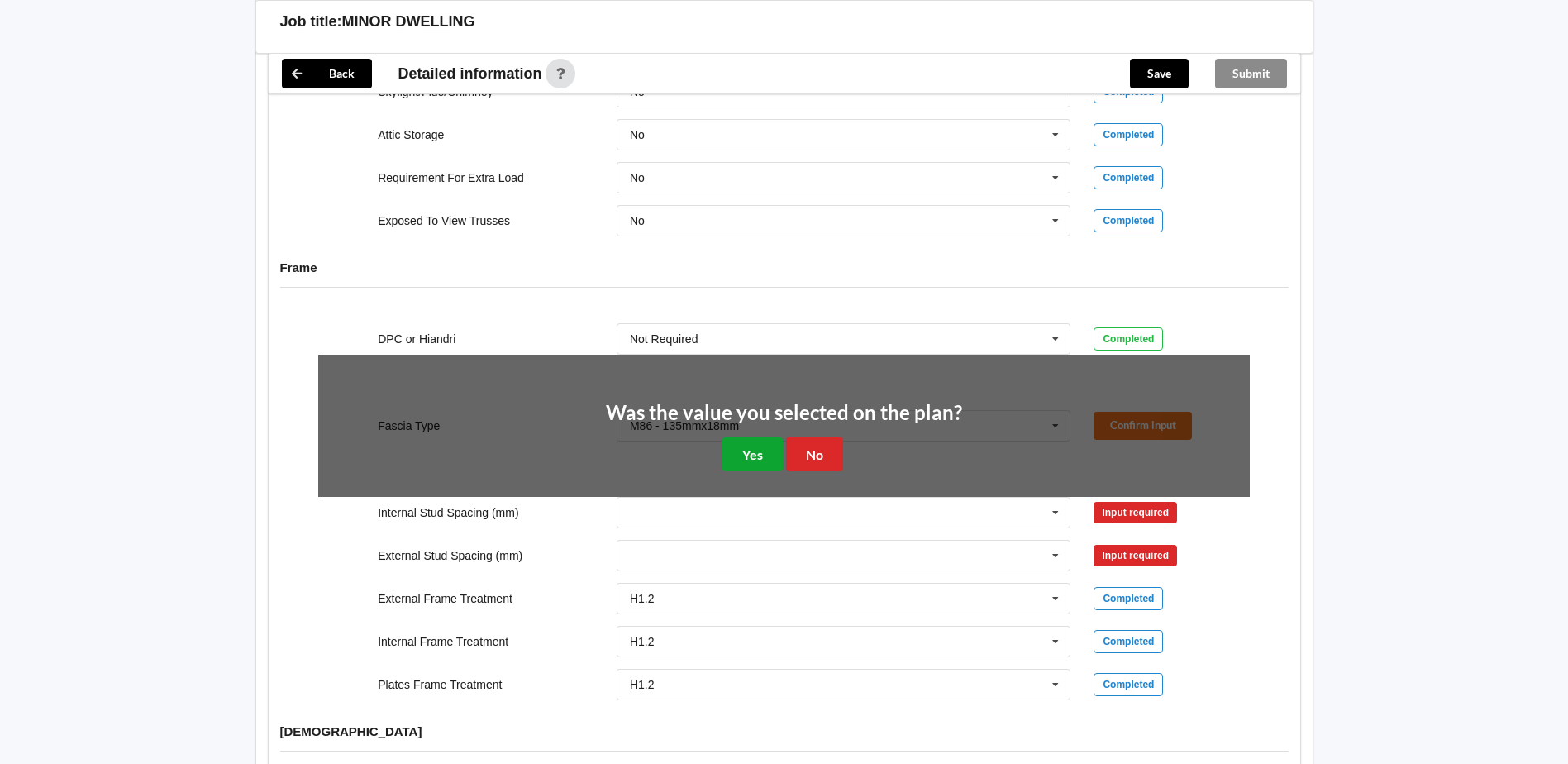
drag, startPoint x: 758, startPoint y: 455, endPoint x: 775, endPoint y: 448, distance: 18.4
click at [758, 454] on button "Yes" at bounding box center [752, 454] width 60 height 34
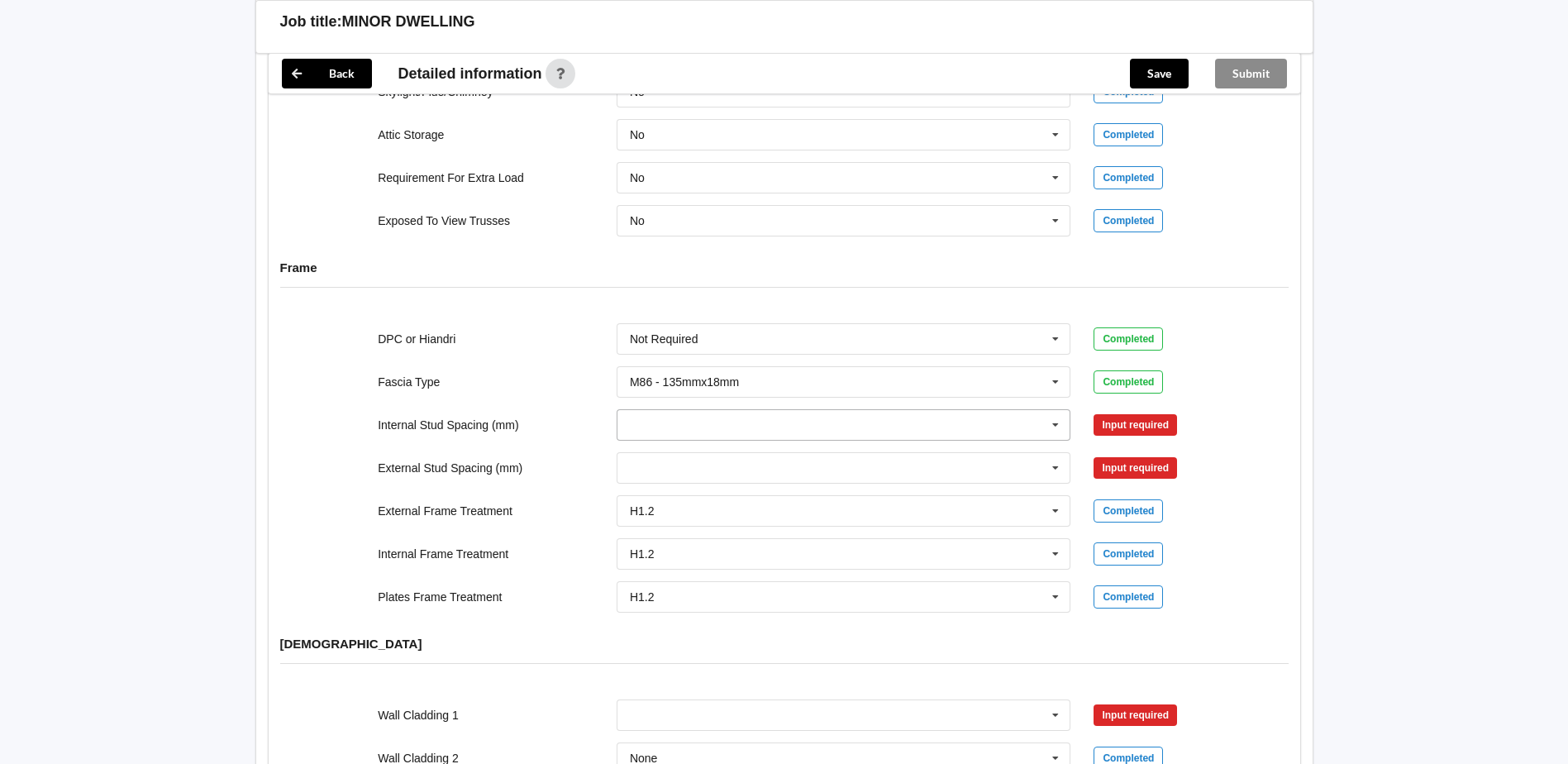
click at [1055, 424] on icon at bounding box center [1056, 425] width 25 height 30
click at [655, 573] on div "600" at bounding box center [844, 578] width 453 height 30
click at [1132, 416] on button "Confirm input" at bounding box center [1143, 425] width 99 height 27
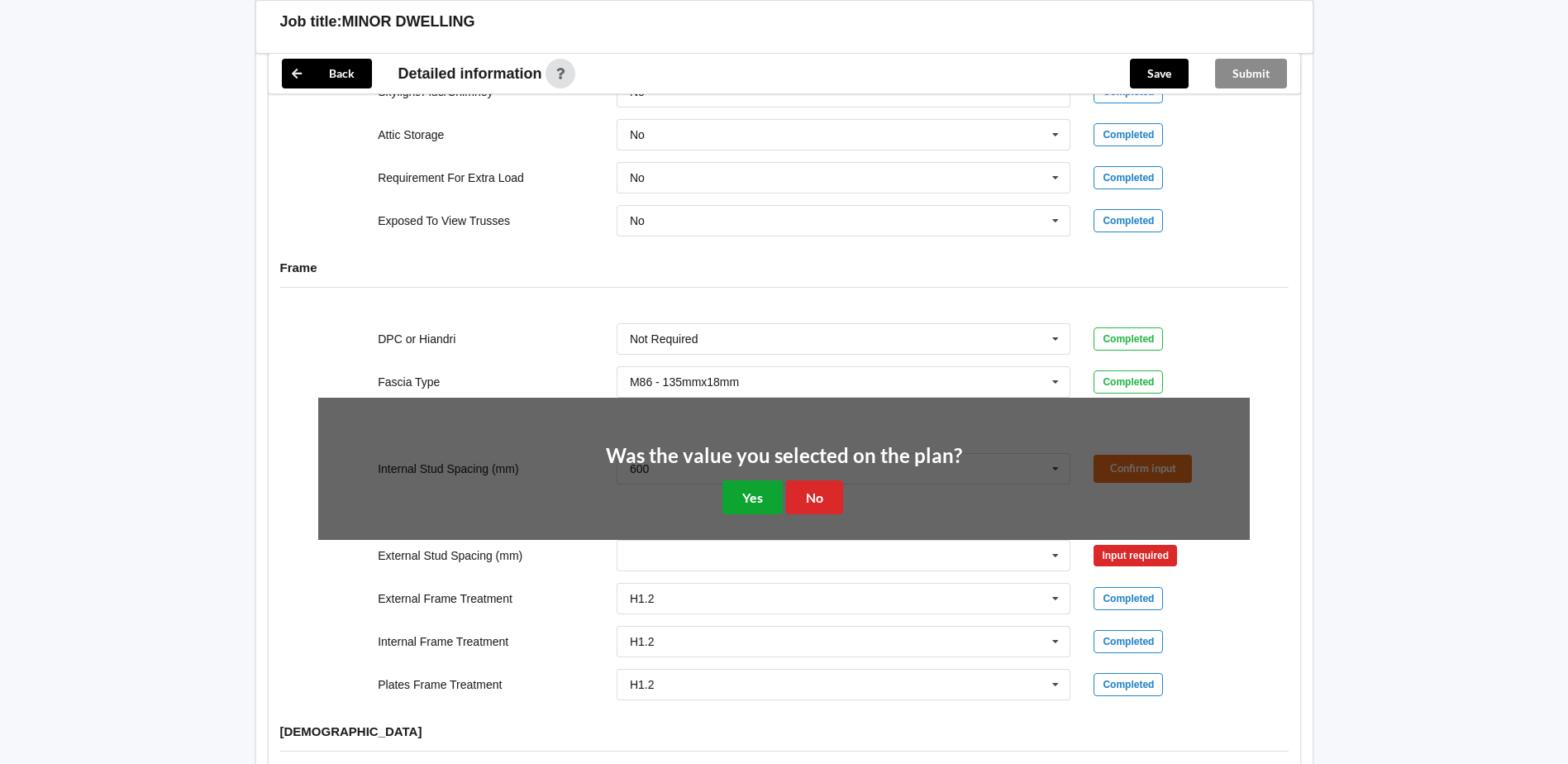
click at [751, 509] on button "Yes" at bounding box center [752, 497] width 60 height 34
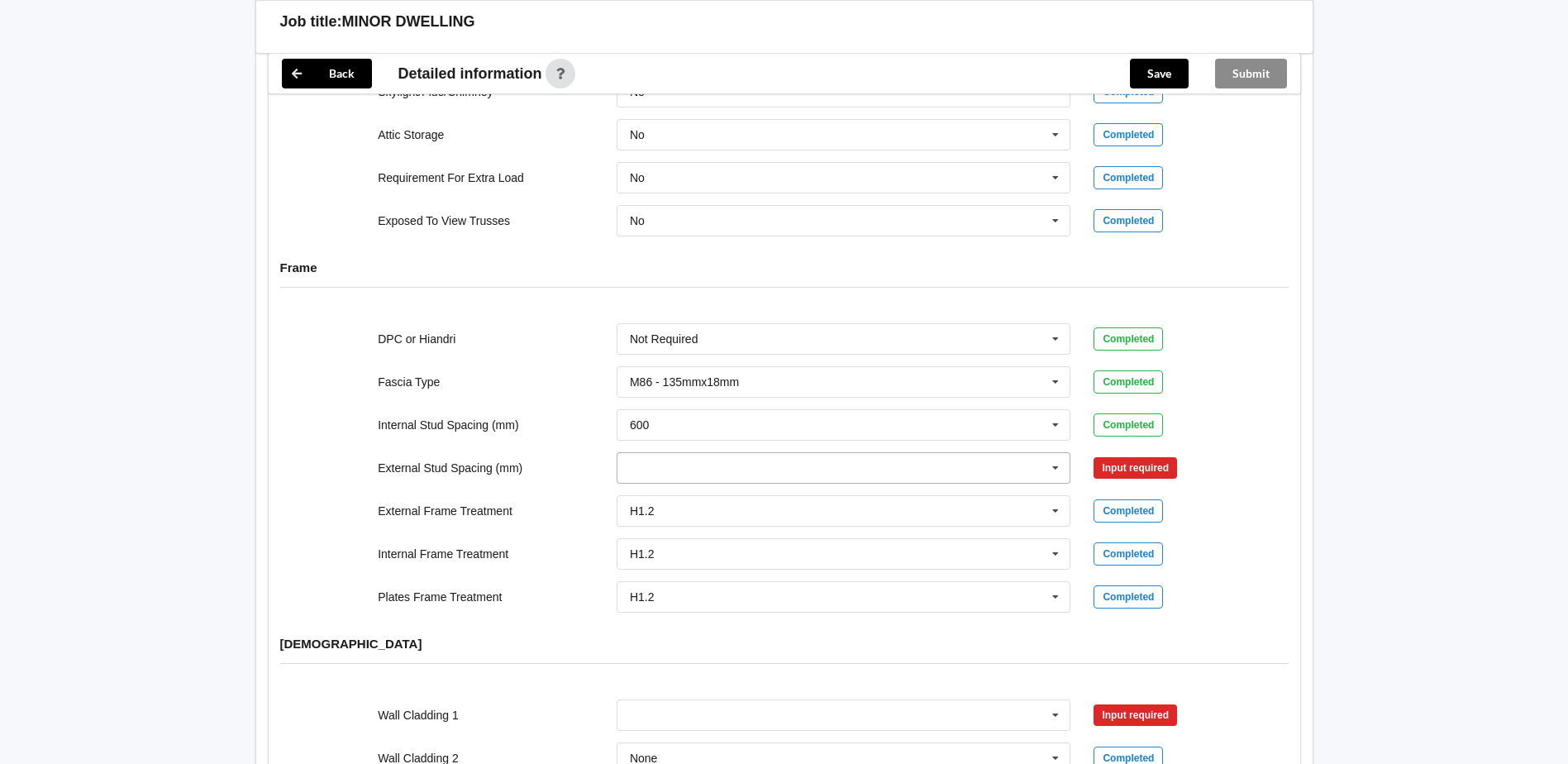
click at [1042, 466] on input "text" at bounding box center [844, 468] width 453 height 30
click at [626, 530] on div "400" at bounding box center [844, 528] width 453 height 30
click at [1162, 458] on button "Confirm input" at bounding box center [1143, 468] width 99 height 27
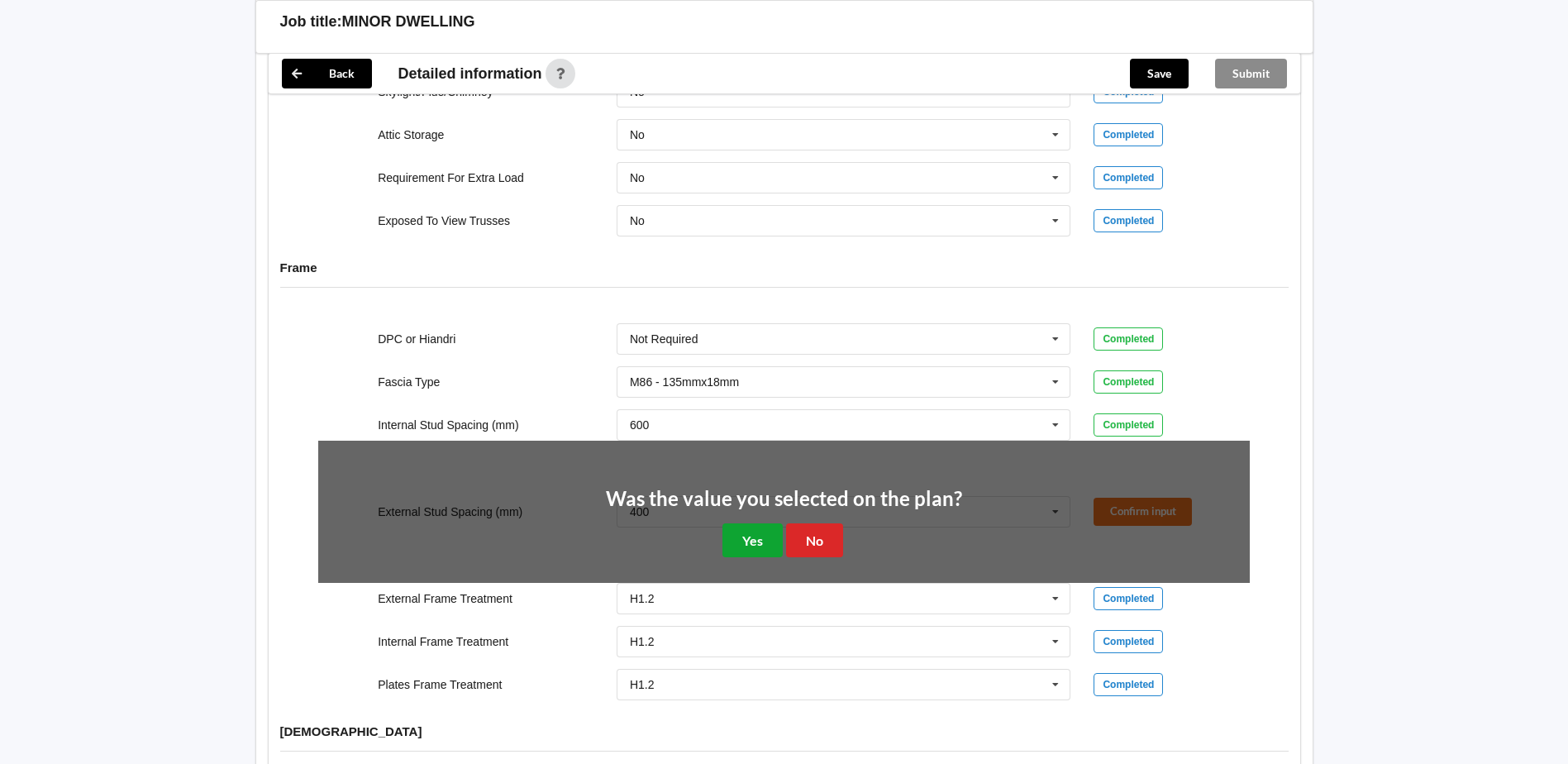
click at [750, 541] on button "Yes" at bounding box center [752, 540] width 60 height 34
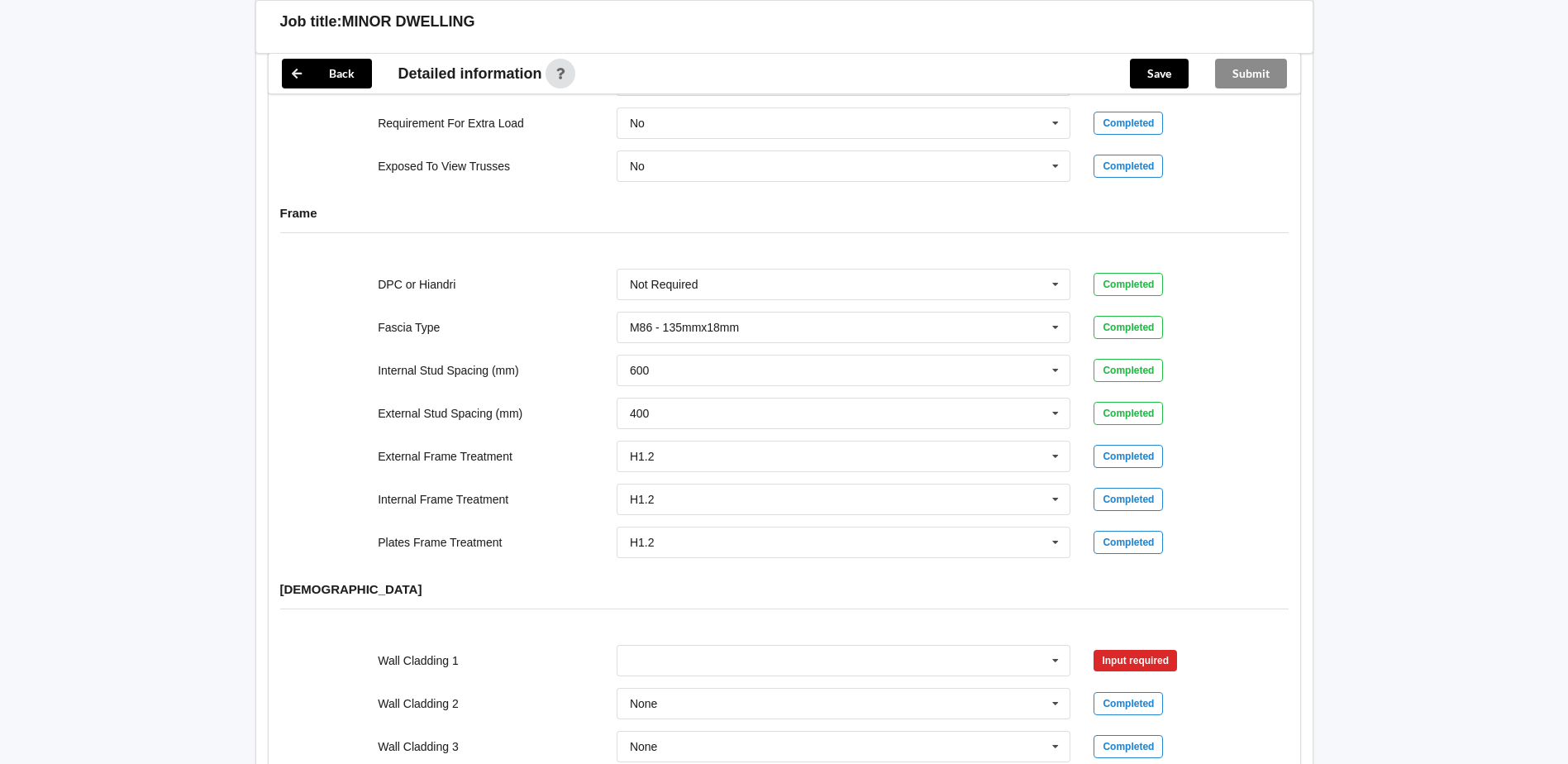
scroll to position [1653, 0]
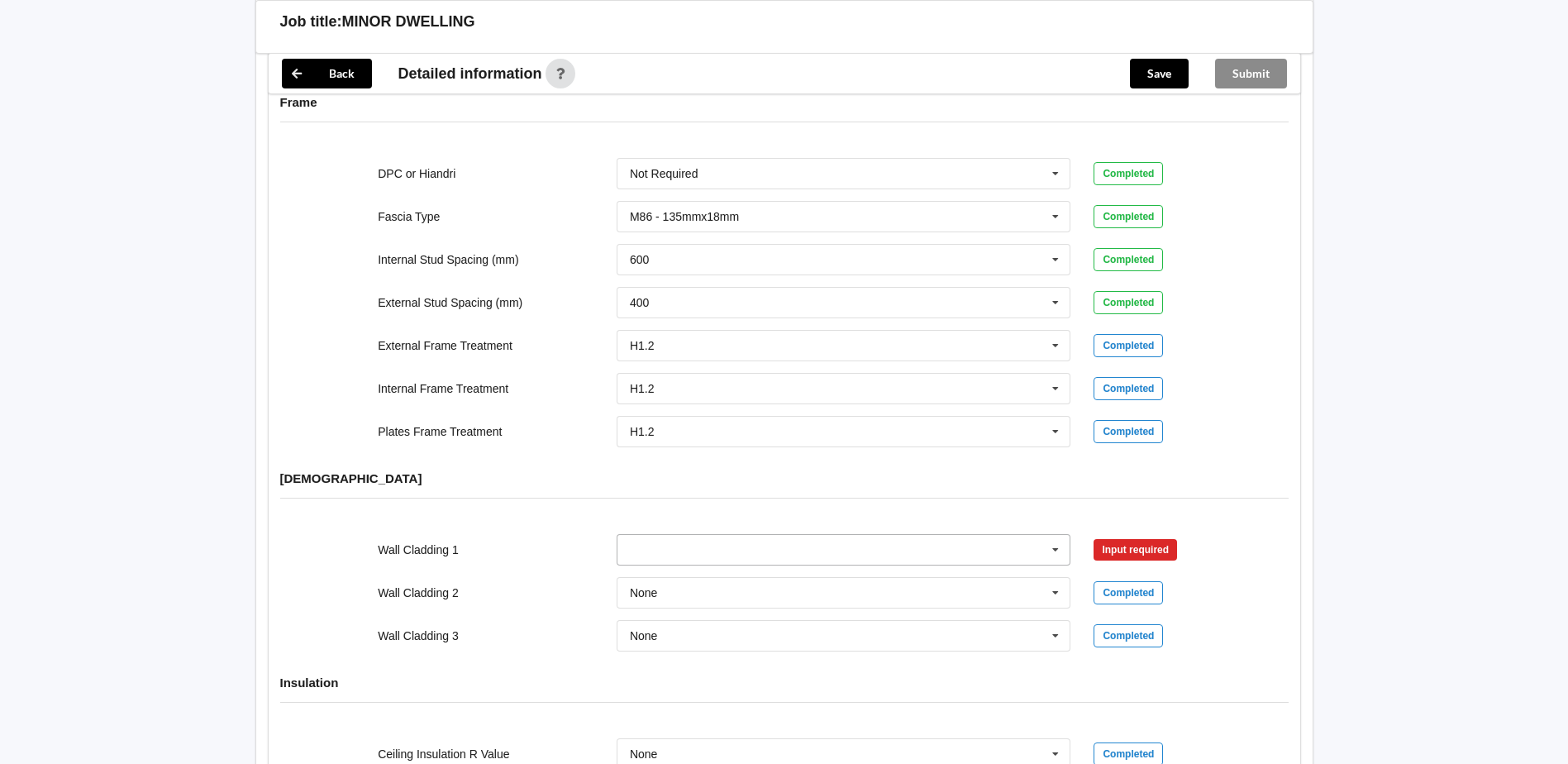
click at [1053, 550] on icon at bounding box center [1056, 550] width 25 height 30
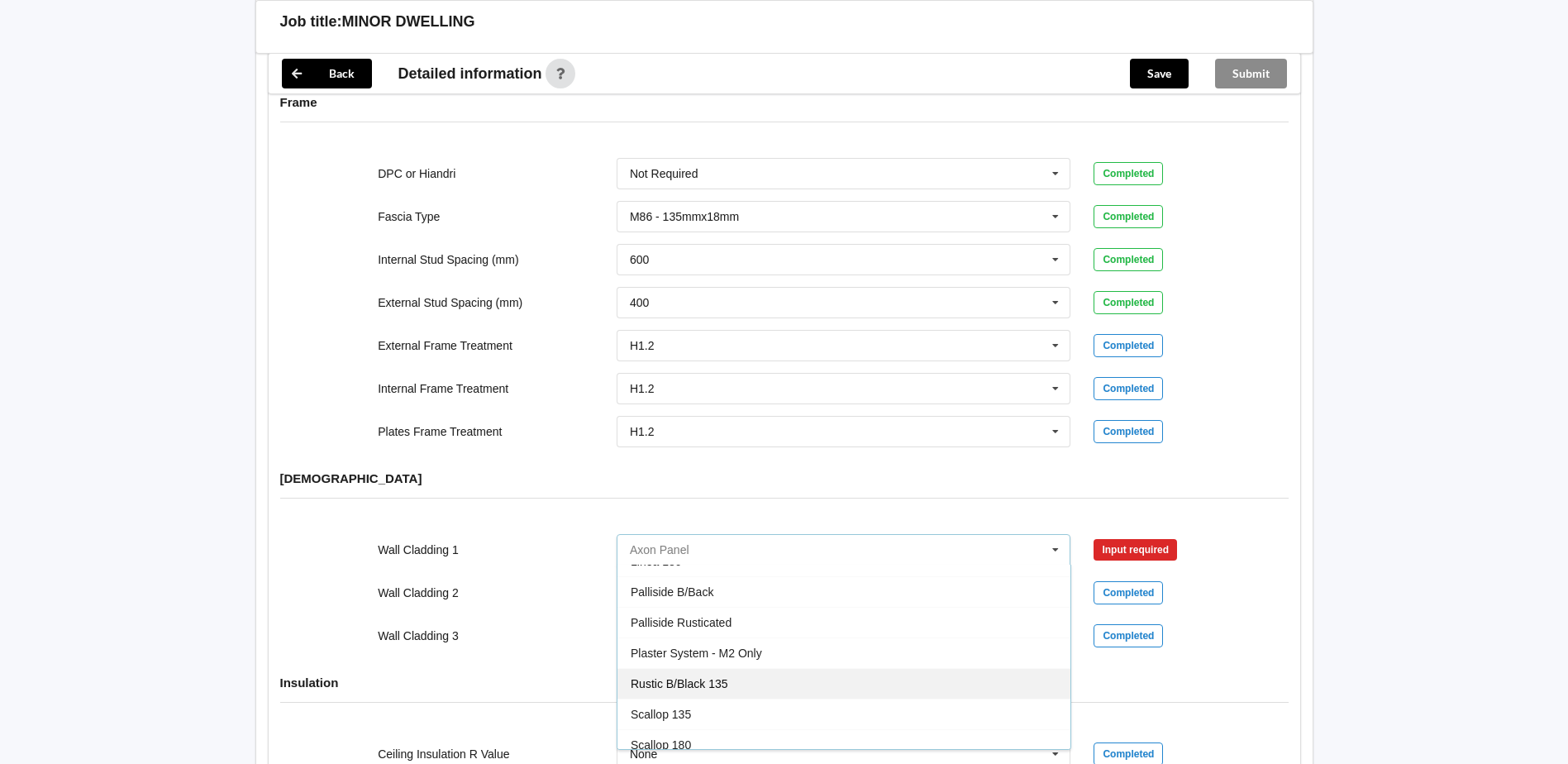
scroll to position [978, 0]
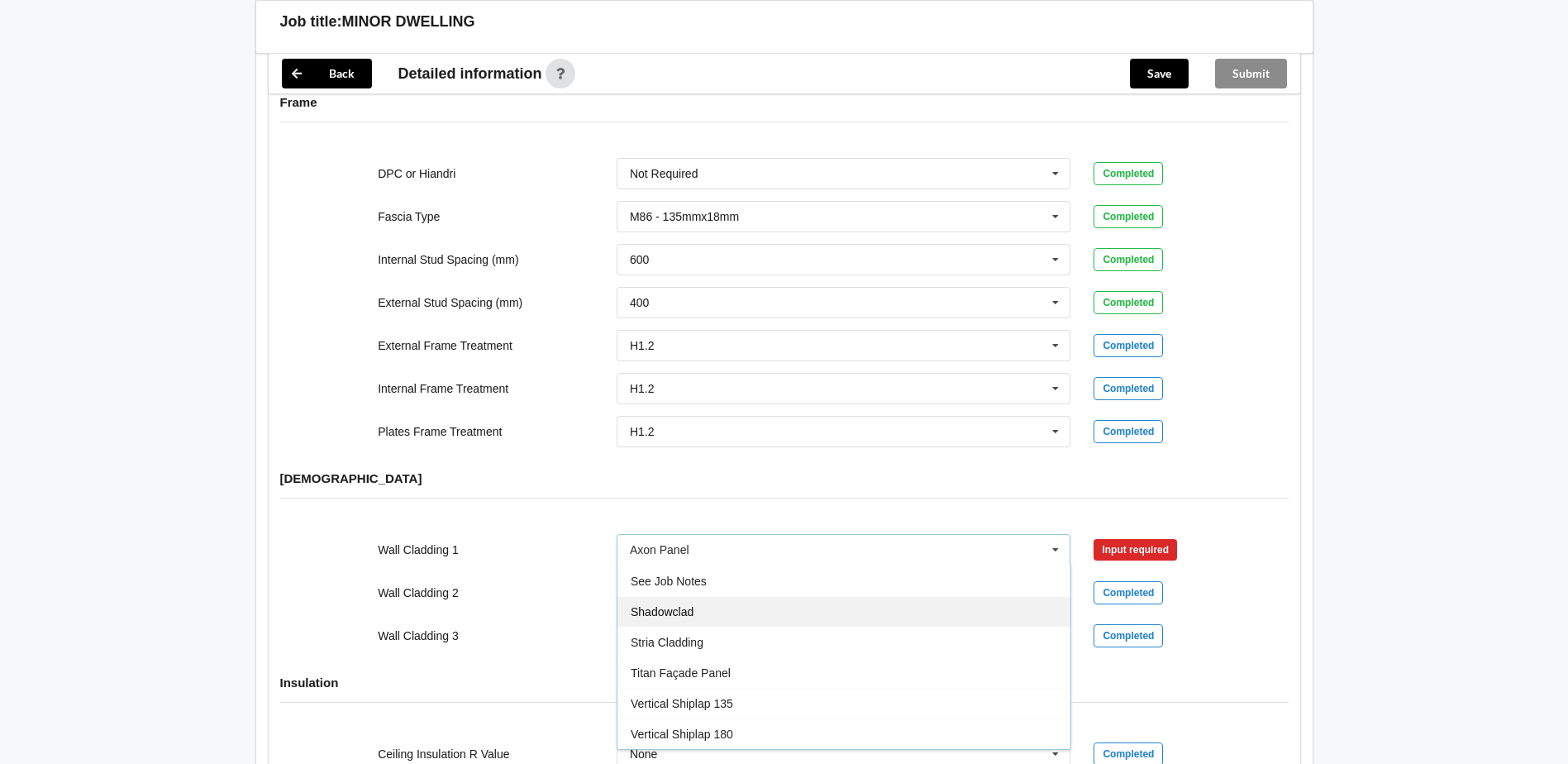
click at [681, 614] on span "Shadowclad" at bounding box center [662, 612] width 63 height 13
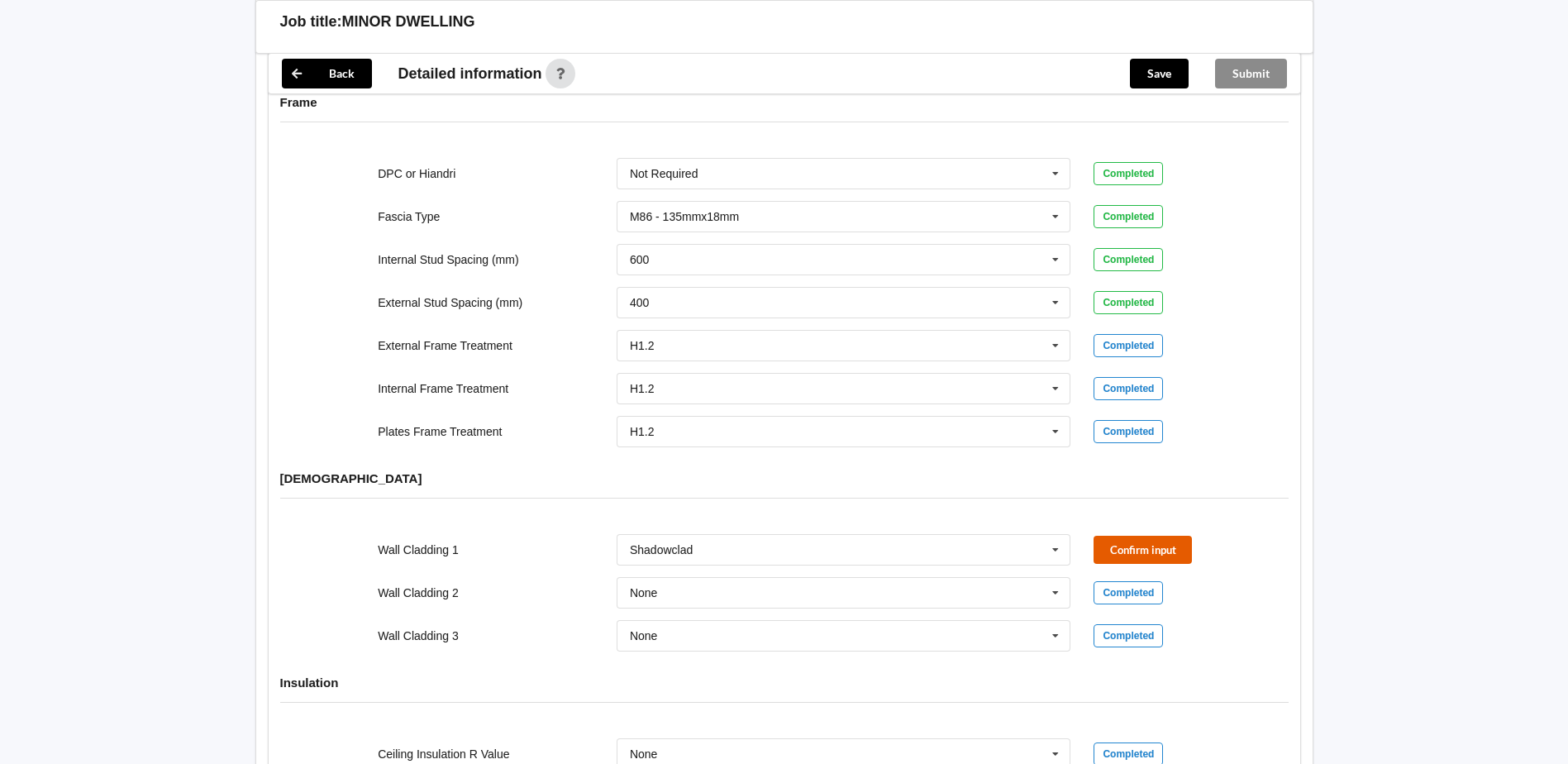
click at [1155, 549] on button "Confirm input" at bounding box center [1143, 549] width 99 height 27
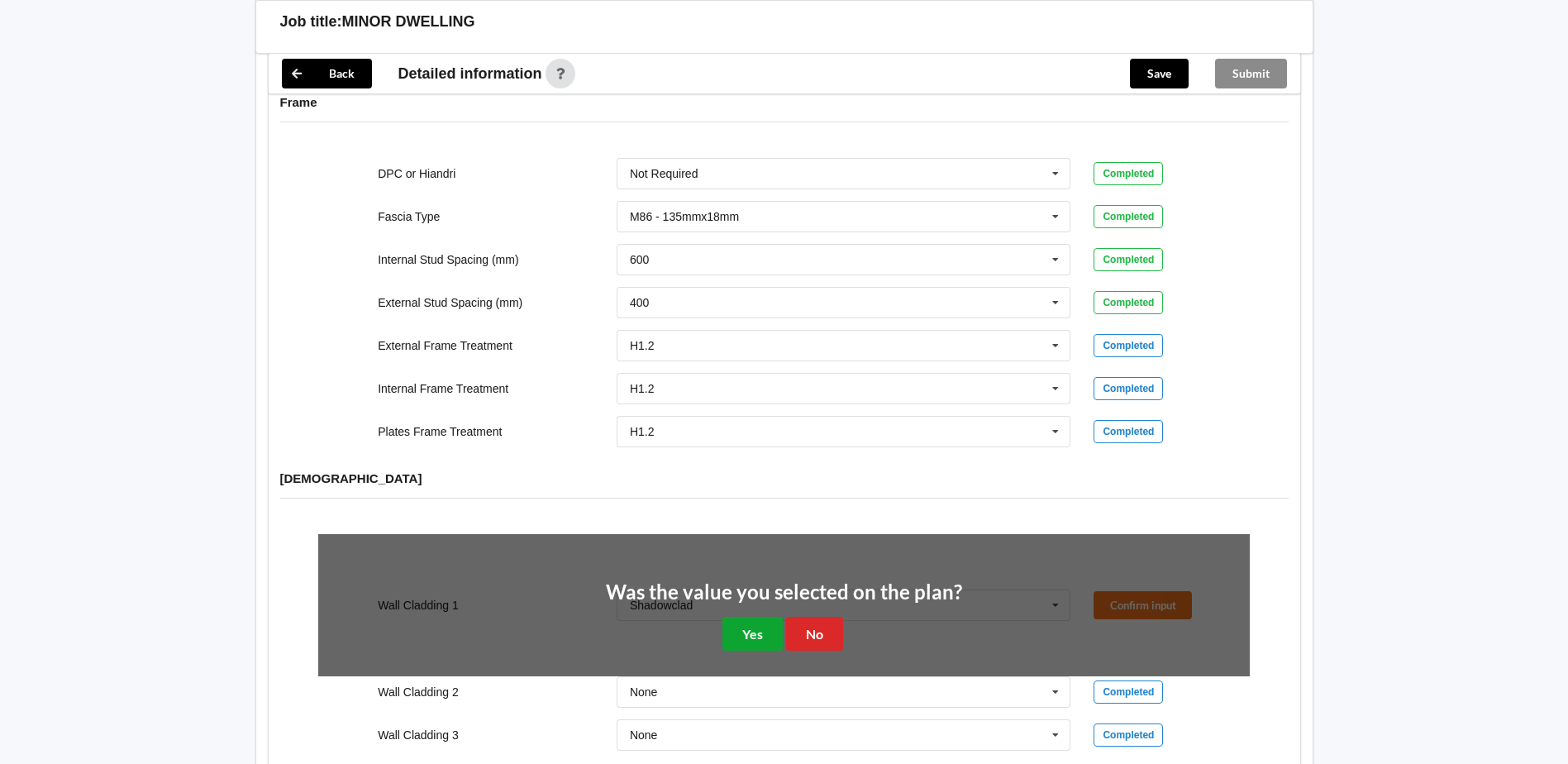
click at [750, 630] on button "Yes" at bounding box center [752, 633] width 60 height 34
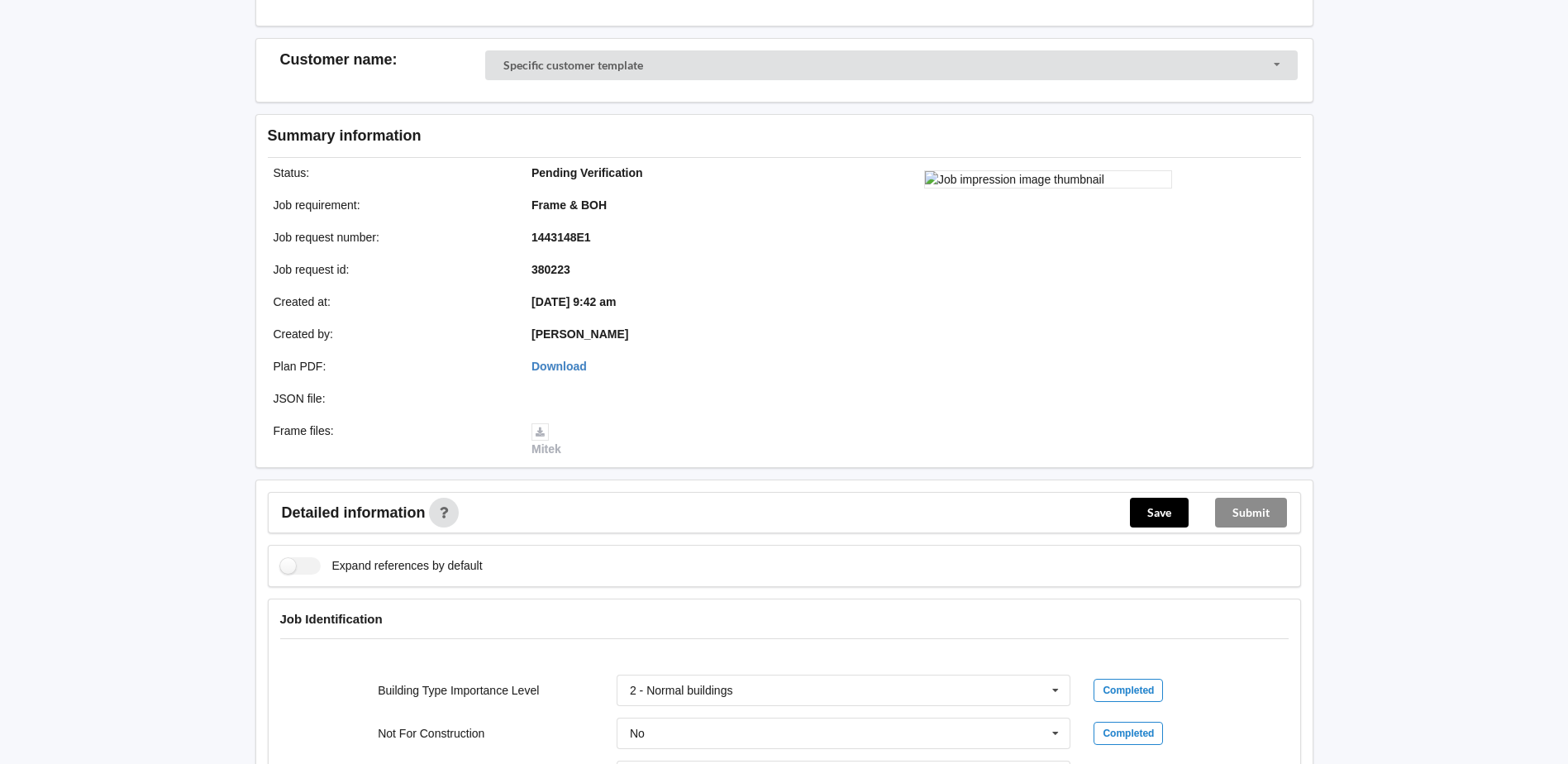
scroll to position [0, 0]
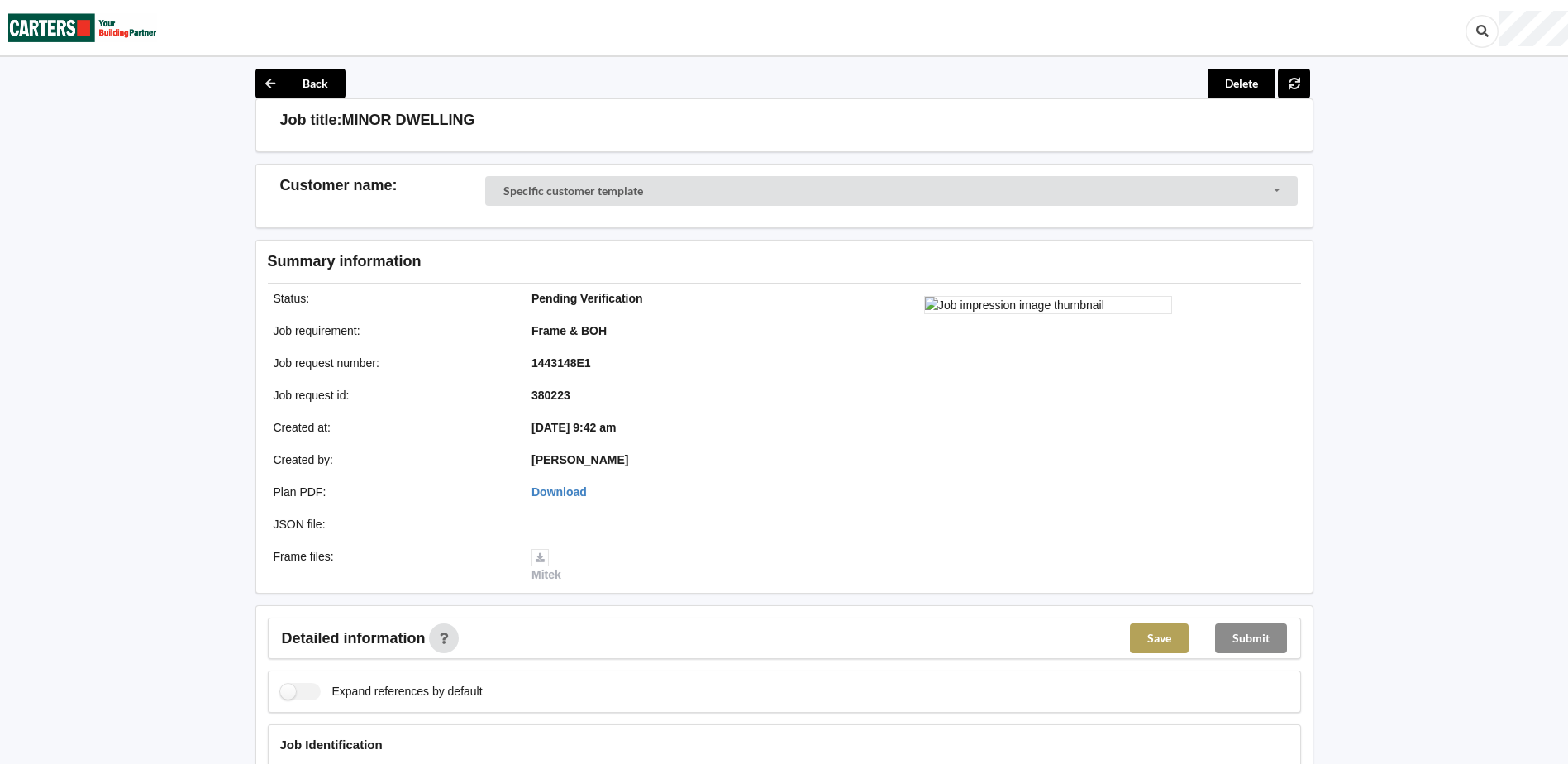
click at [1160, 639] on button "Save" at bounding box center [1160, 638] width 59 height 30
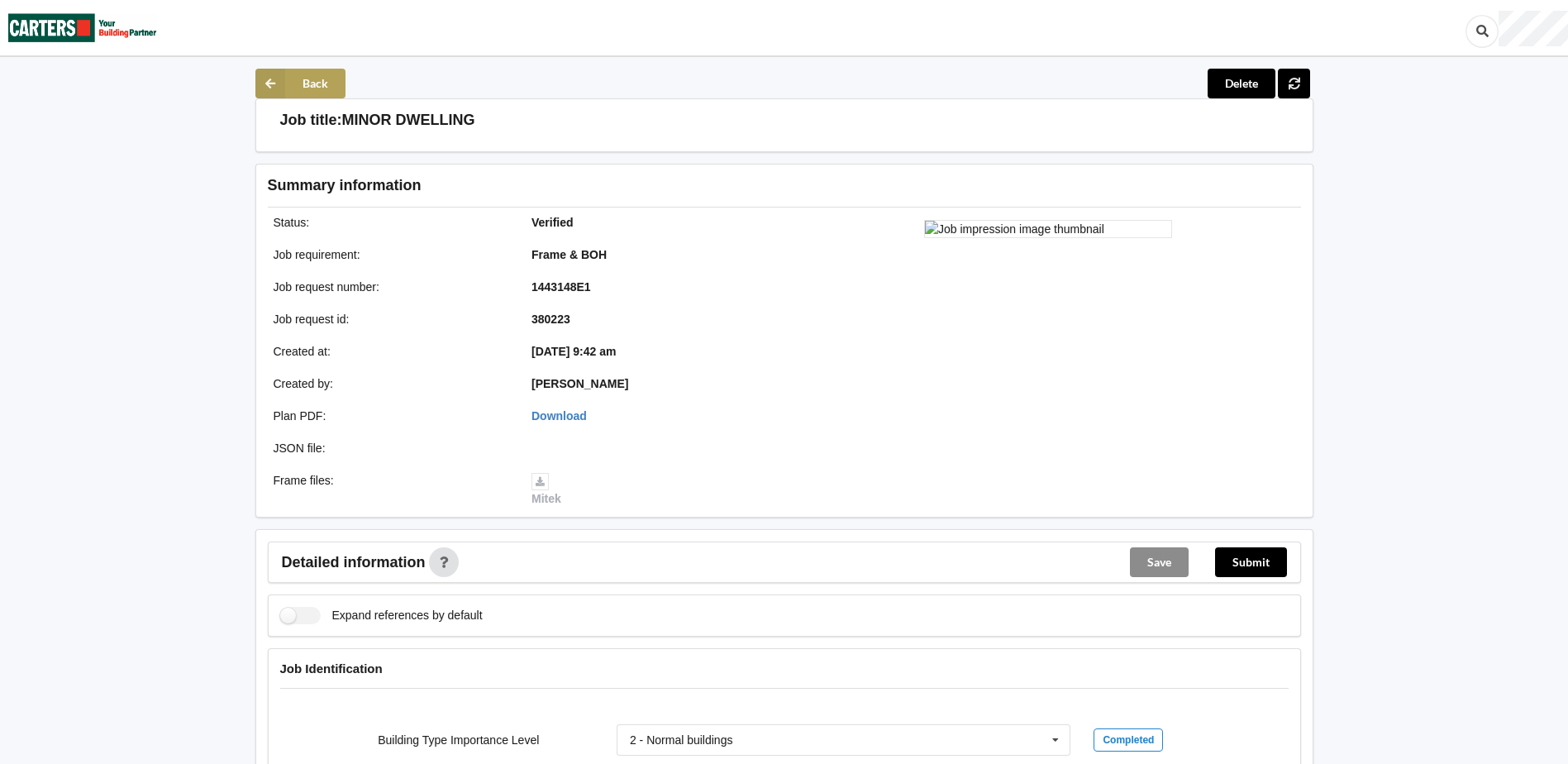
click at [301, 90] on button "Back" at bounding box center [300, 83] width 90 height 30
